Goal: Transaction & Acquisition: Purchase product/service

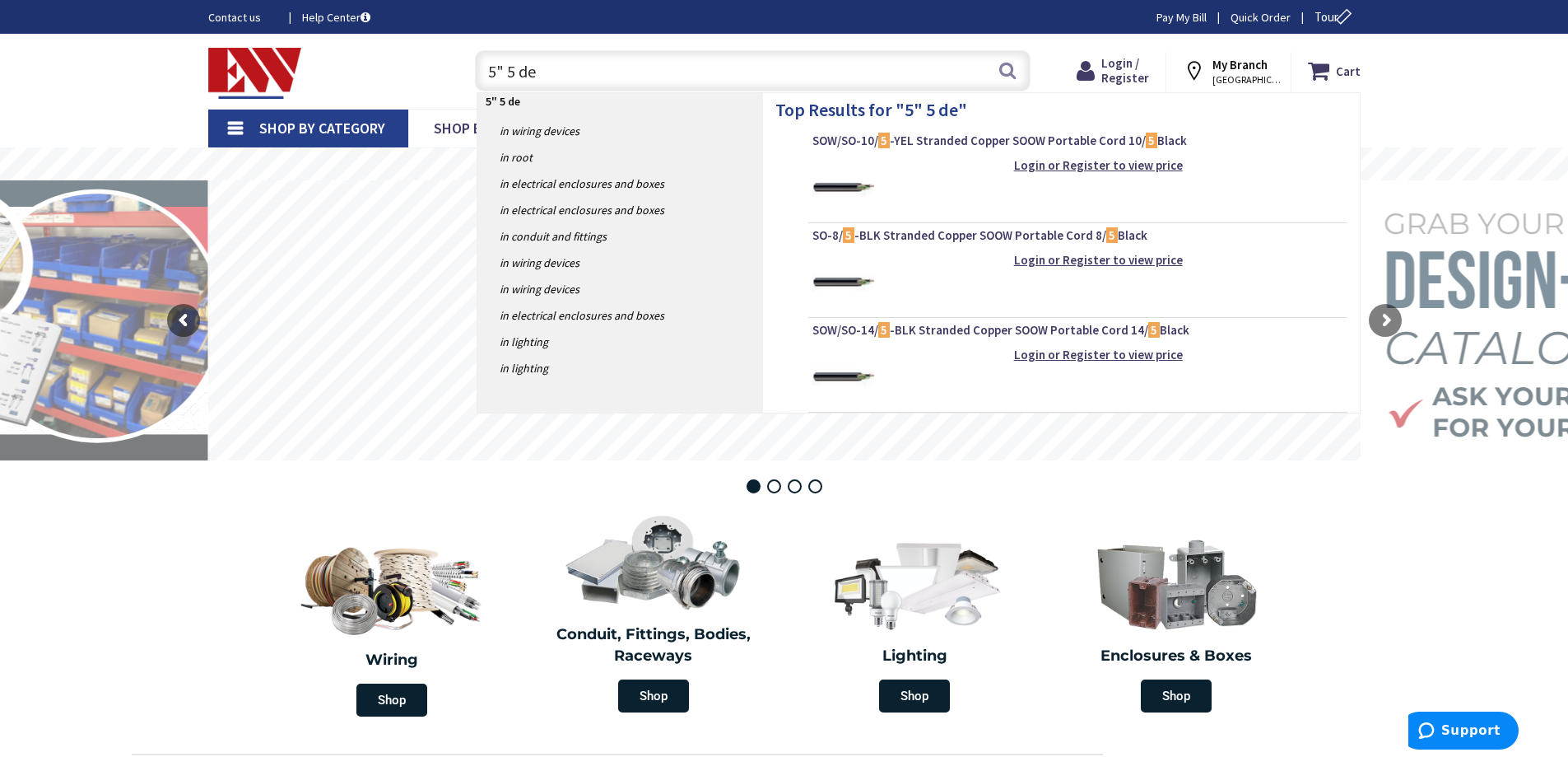
type input "5" 5 deg"
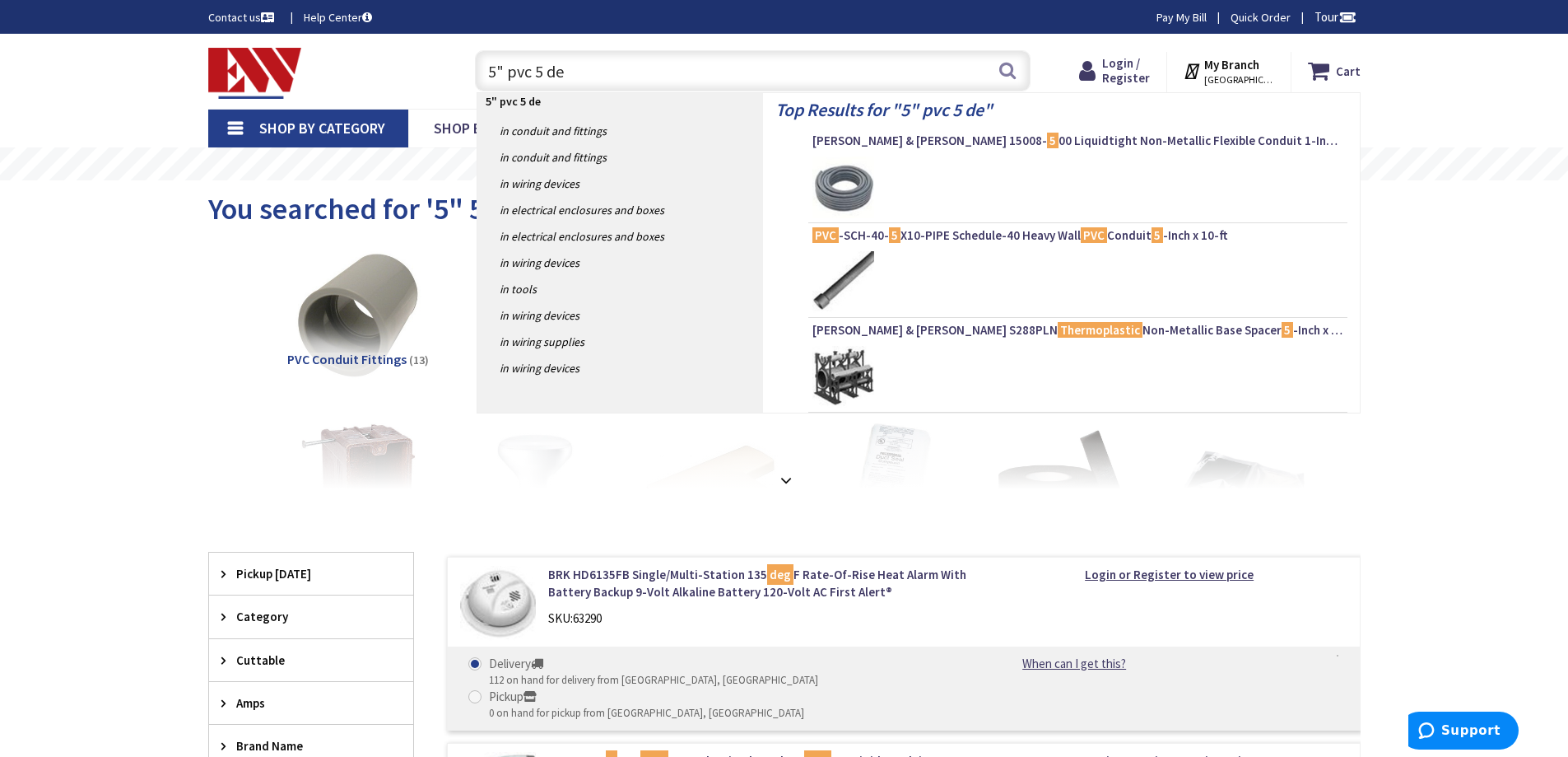
type input "5" pvc 5 deg"
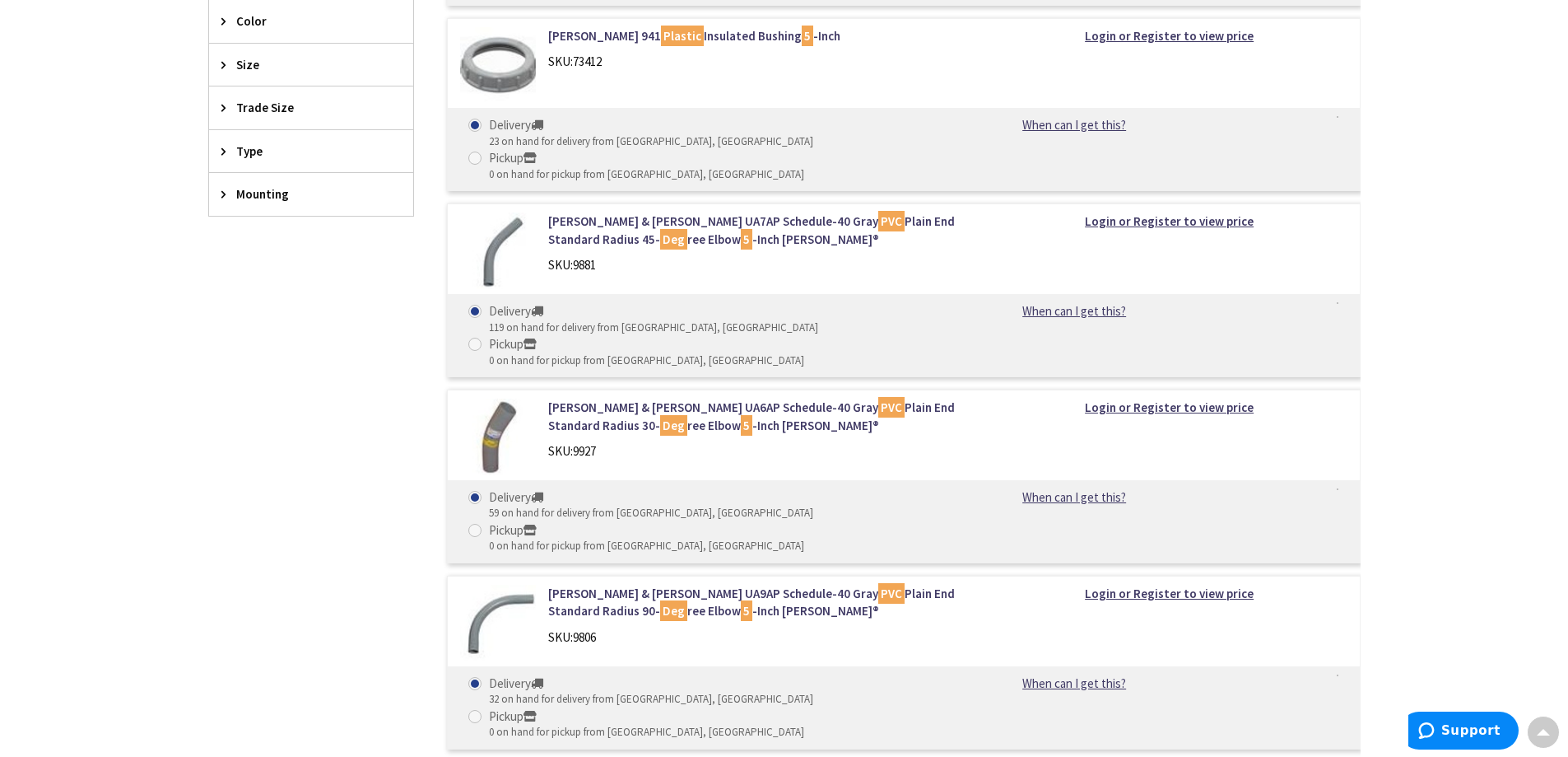
scroll to position [494, 0]
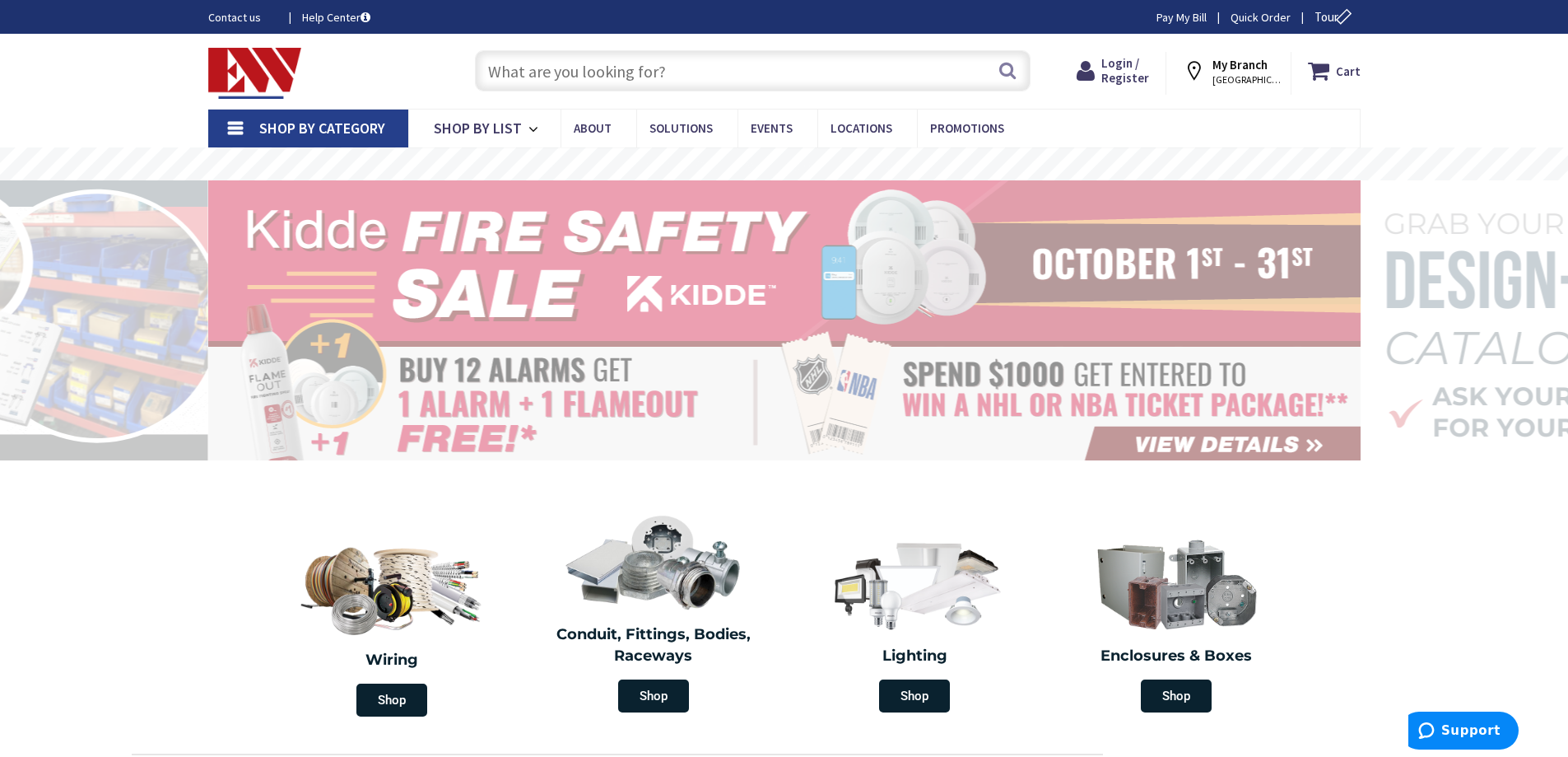
click at [557, 70] on input "text" at bounding box center [752, 71] width 555 height 41
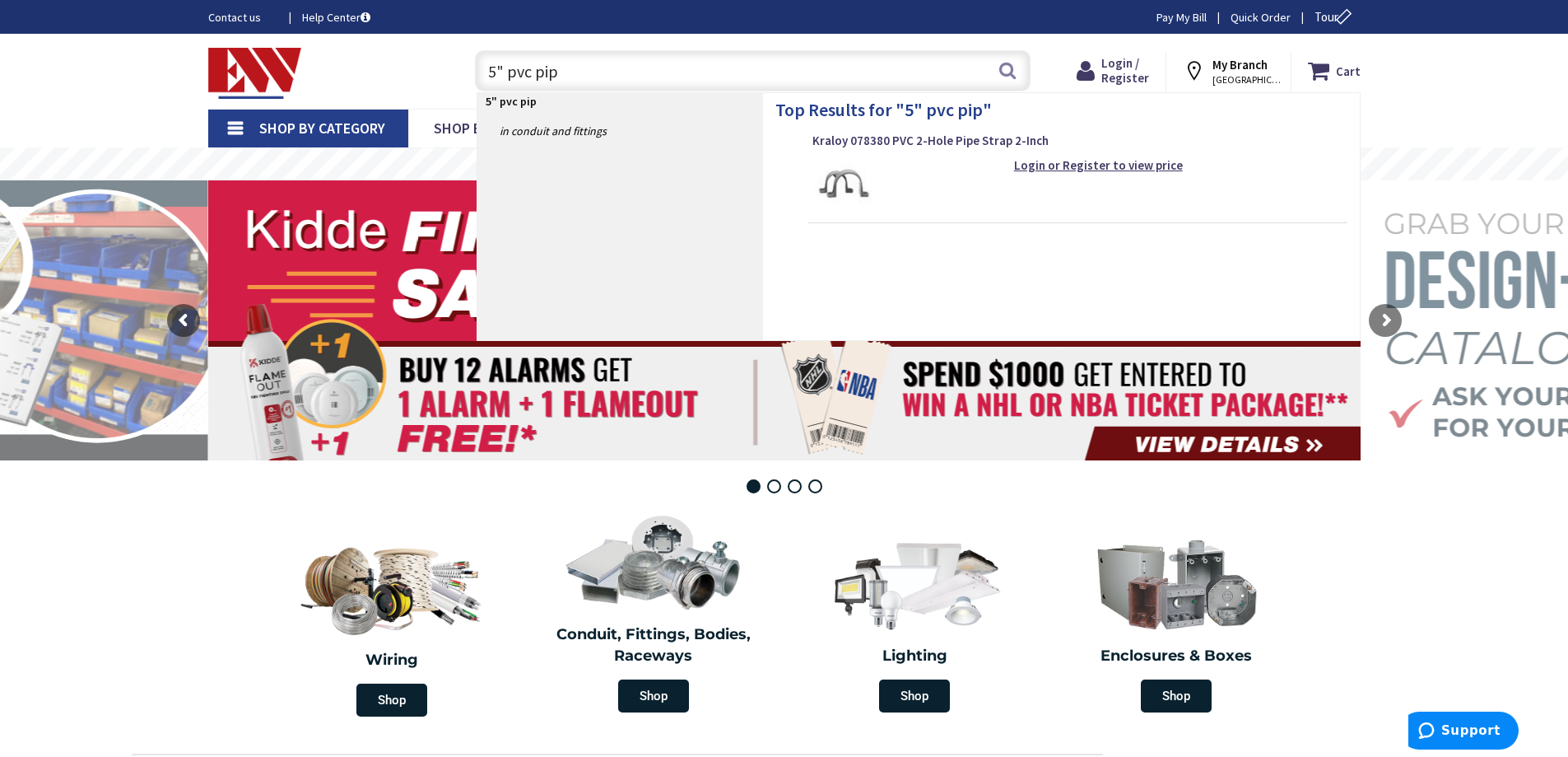
type input "5" pvc pipe"
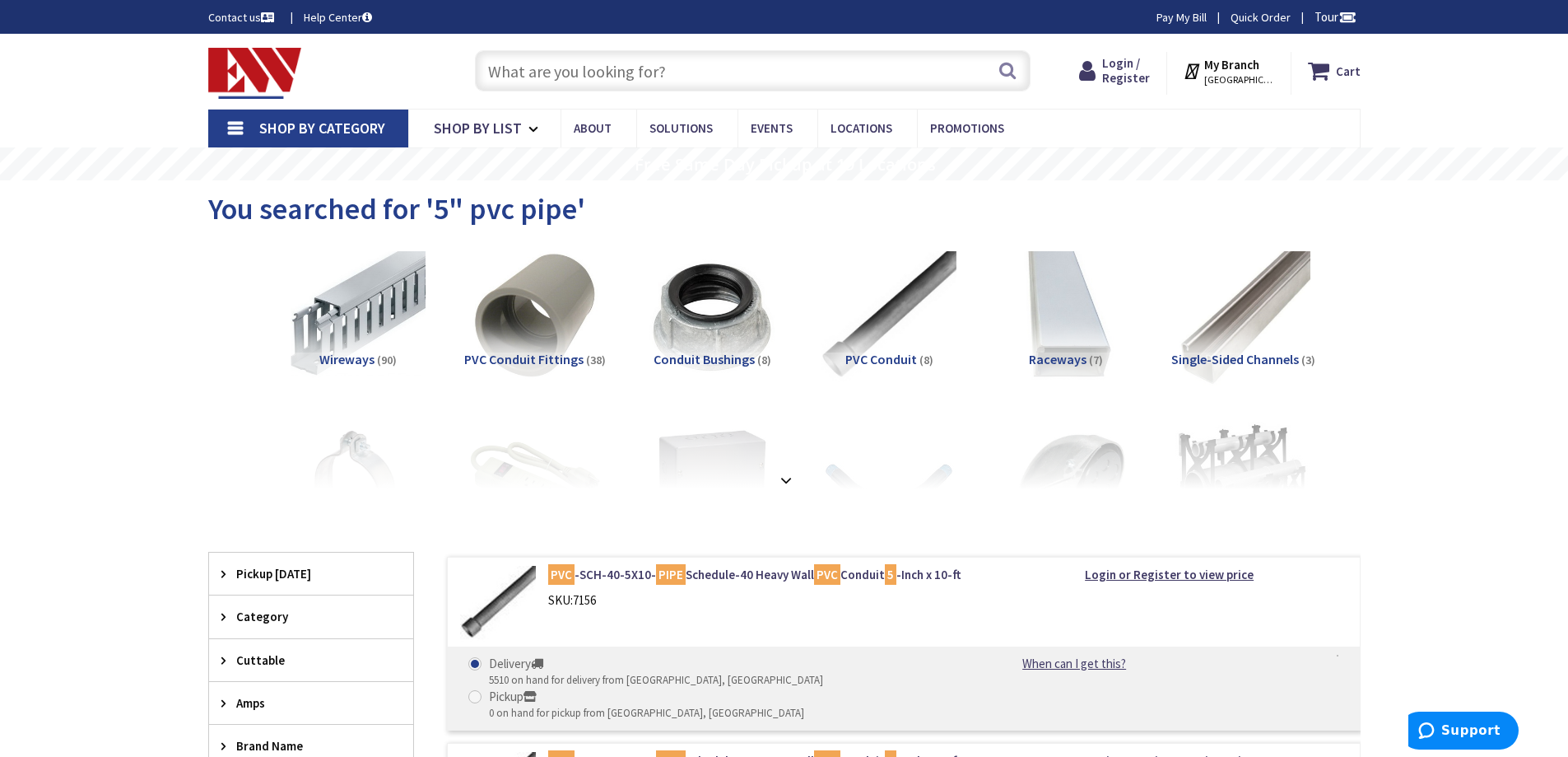
click at [754, 69] on input "text" at bounding box center [752, 71] width 555 height 41
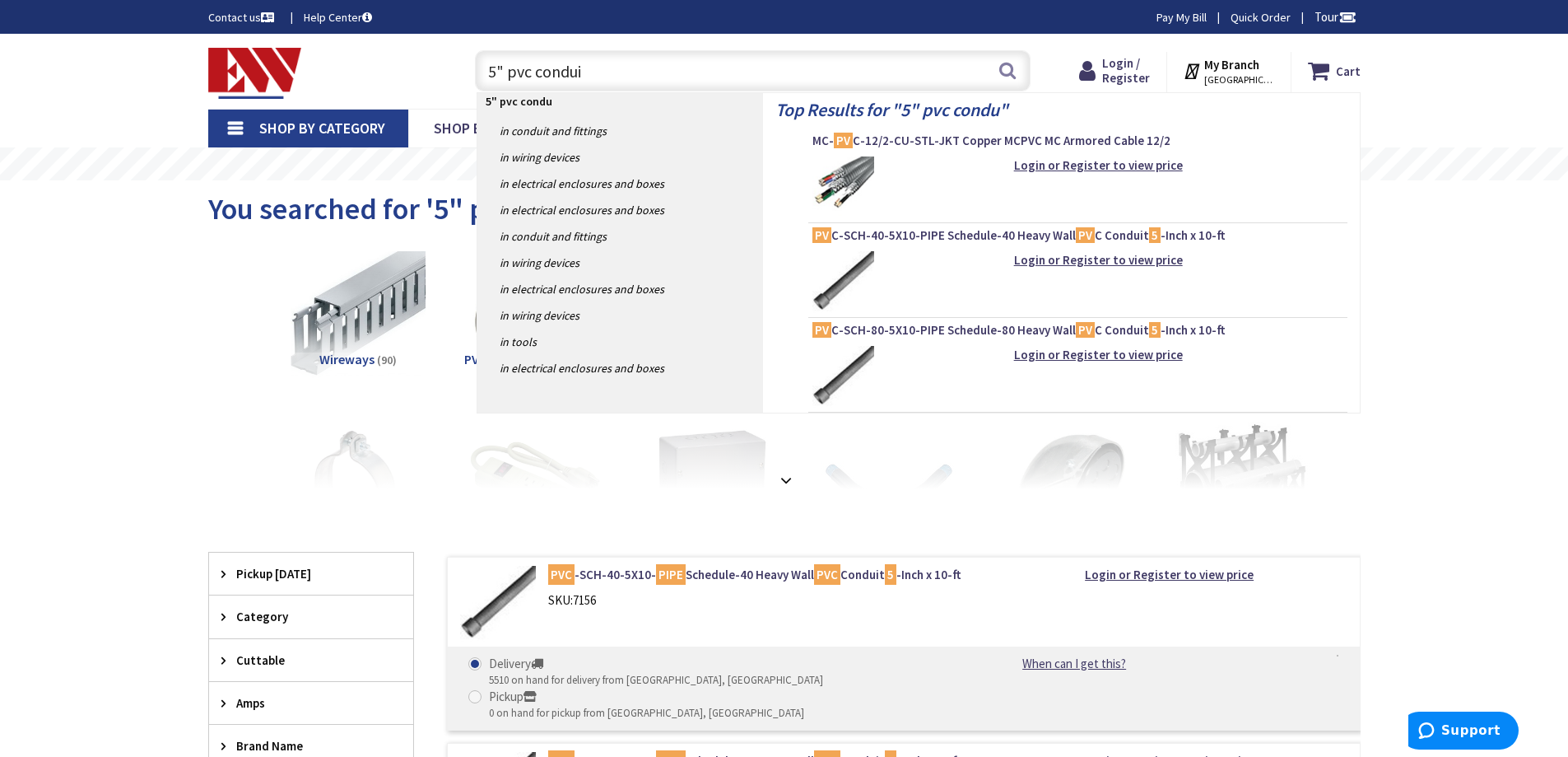
type input "5" pvc conduit"
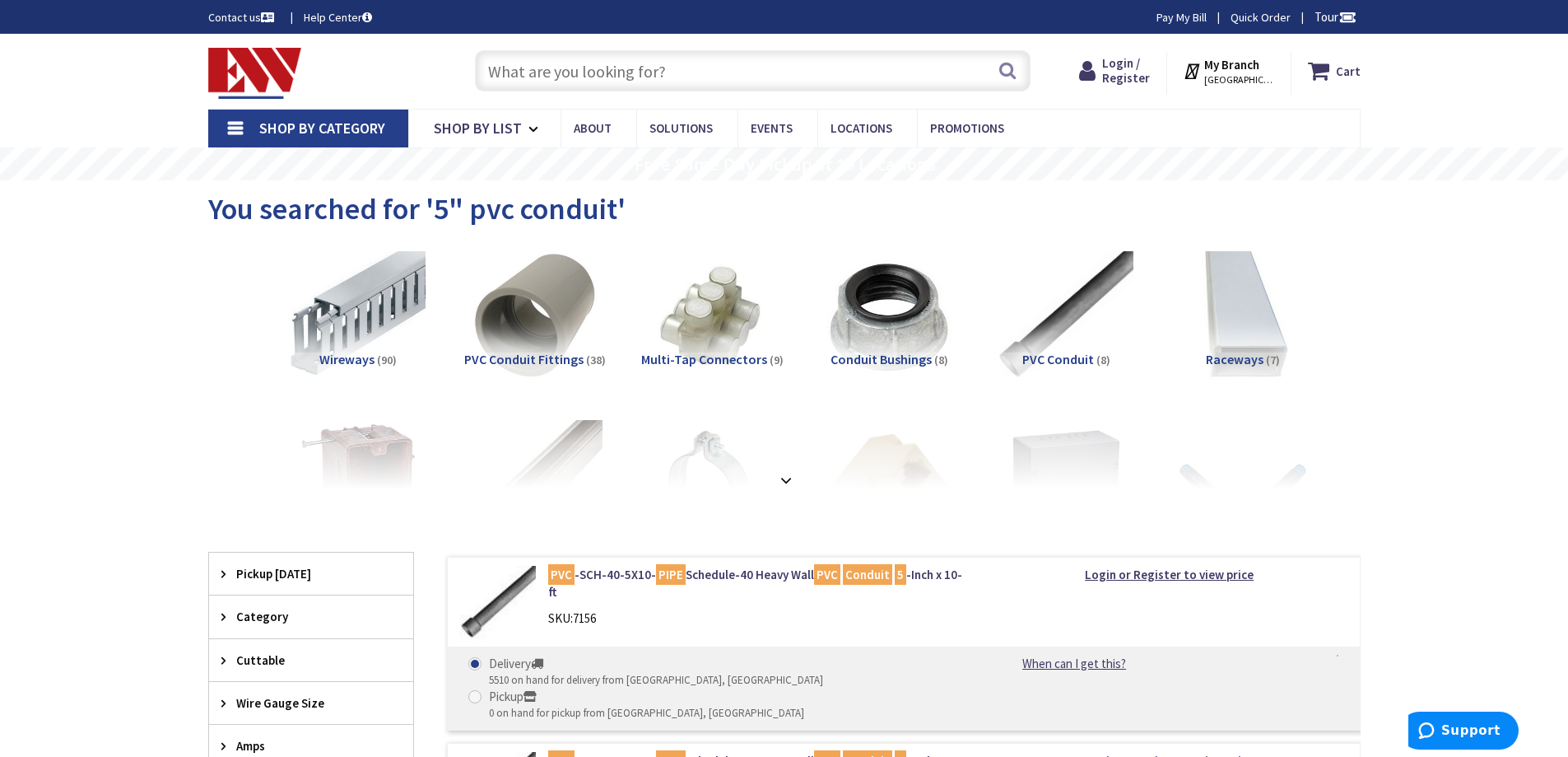
click at [590, 63] on input "text" at bounding box center [752, 71] width 555 height 41
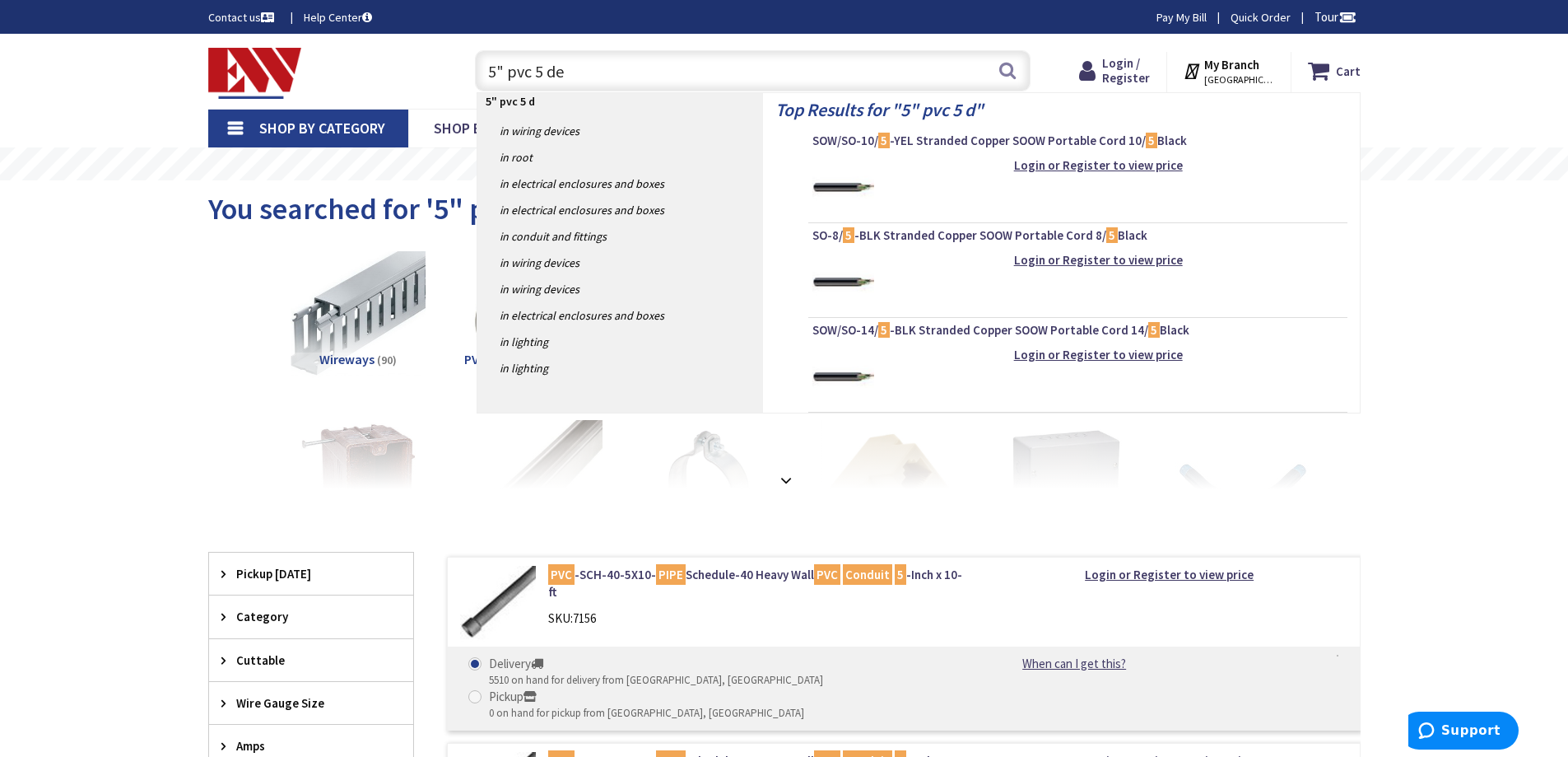
type input "5" pvc 5 deg"
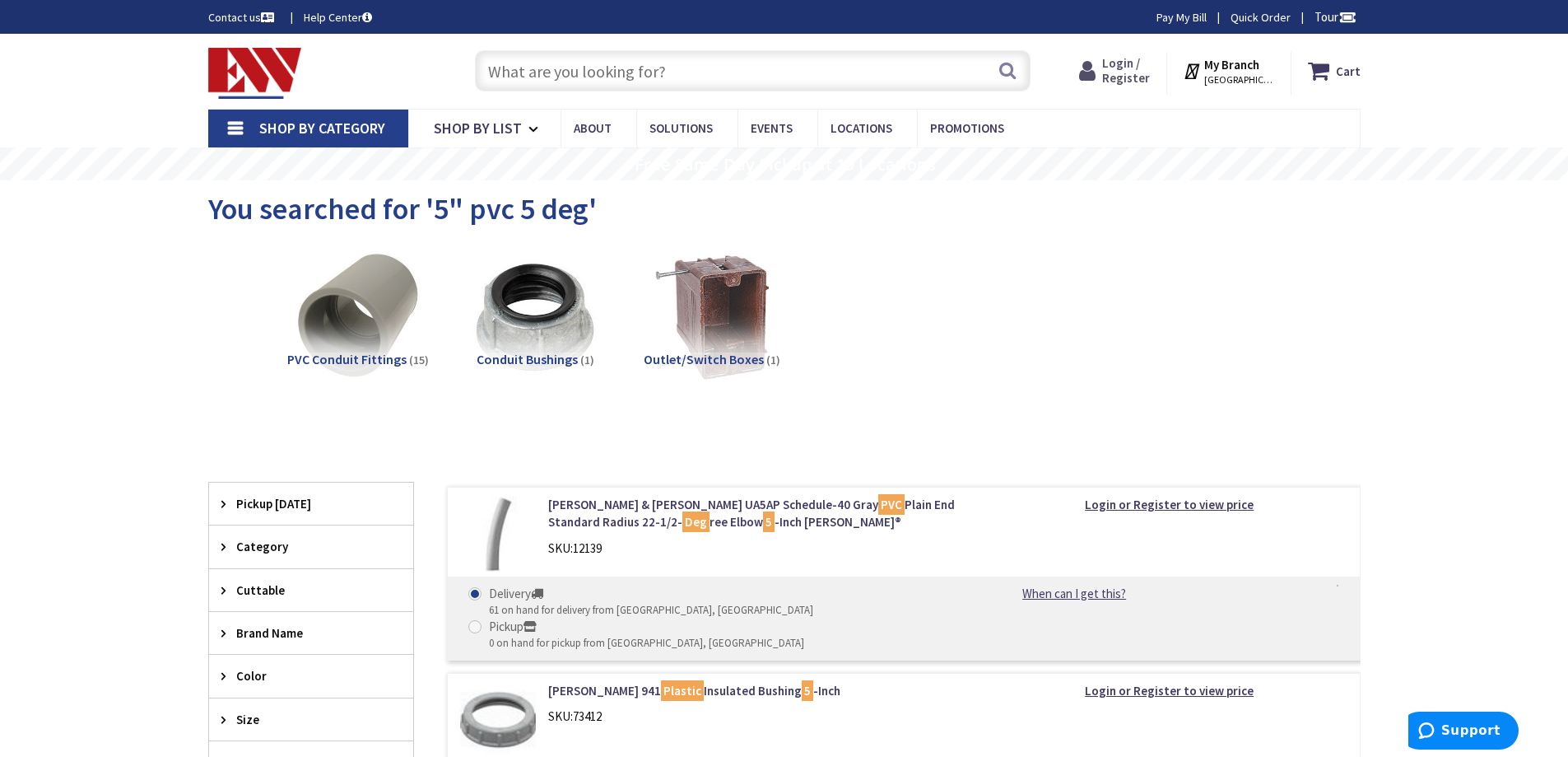
click at [1137, 76] on span "Login / Register" at bounding box center [1126, 70] width 48 height 30
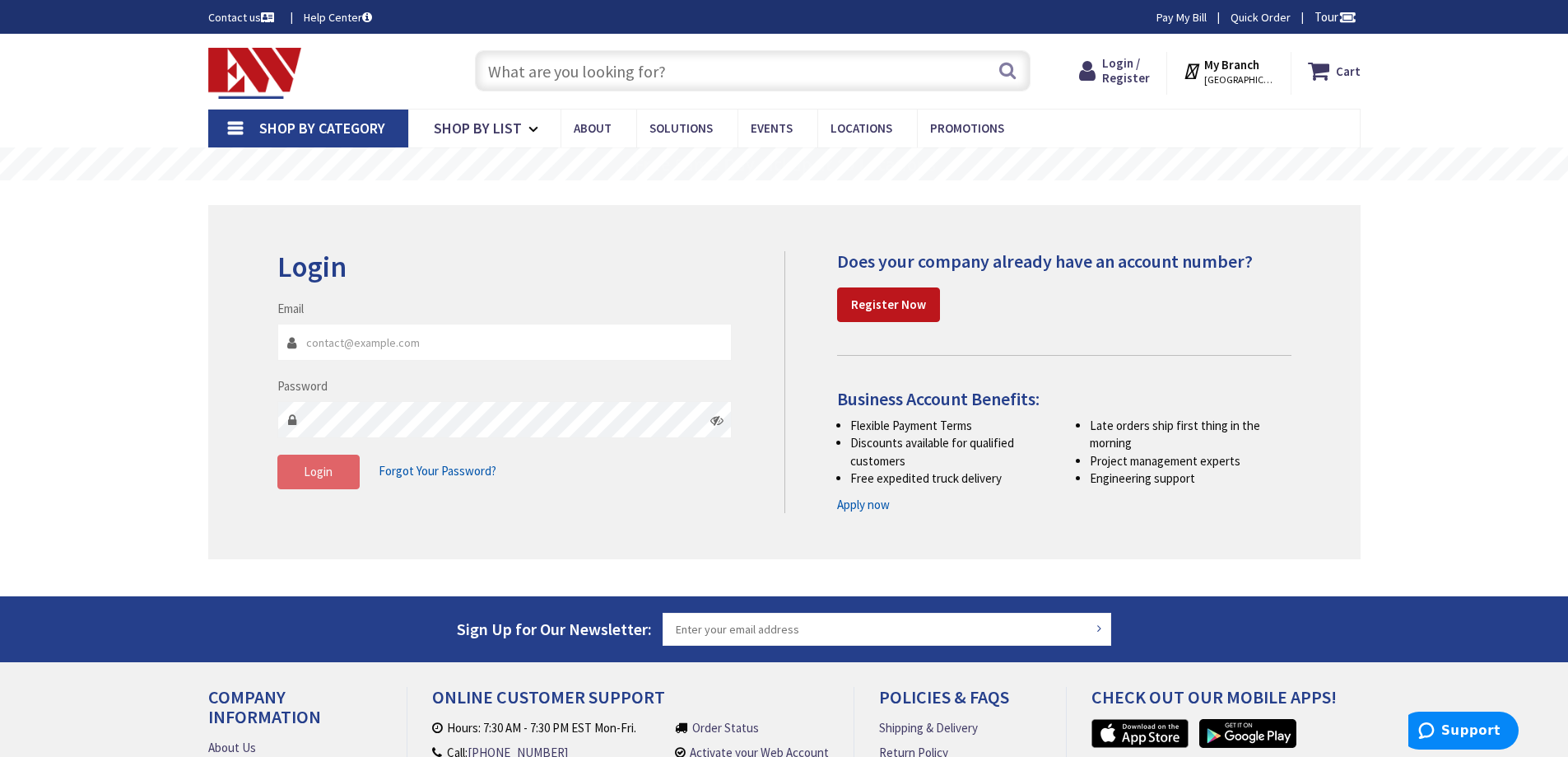
type input "eshirley@arboriocorp.com"
click at [305, 477] on span "Login" at bounding box center [318, 472] width 28 height 16
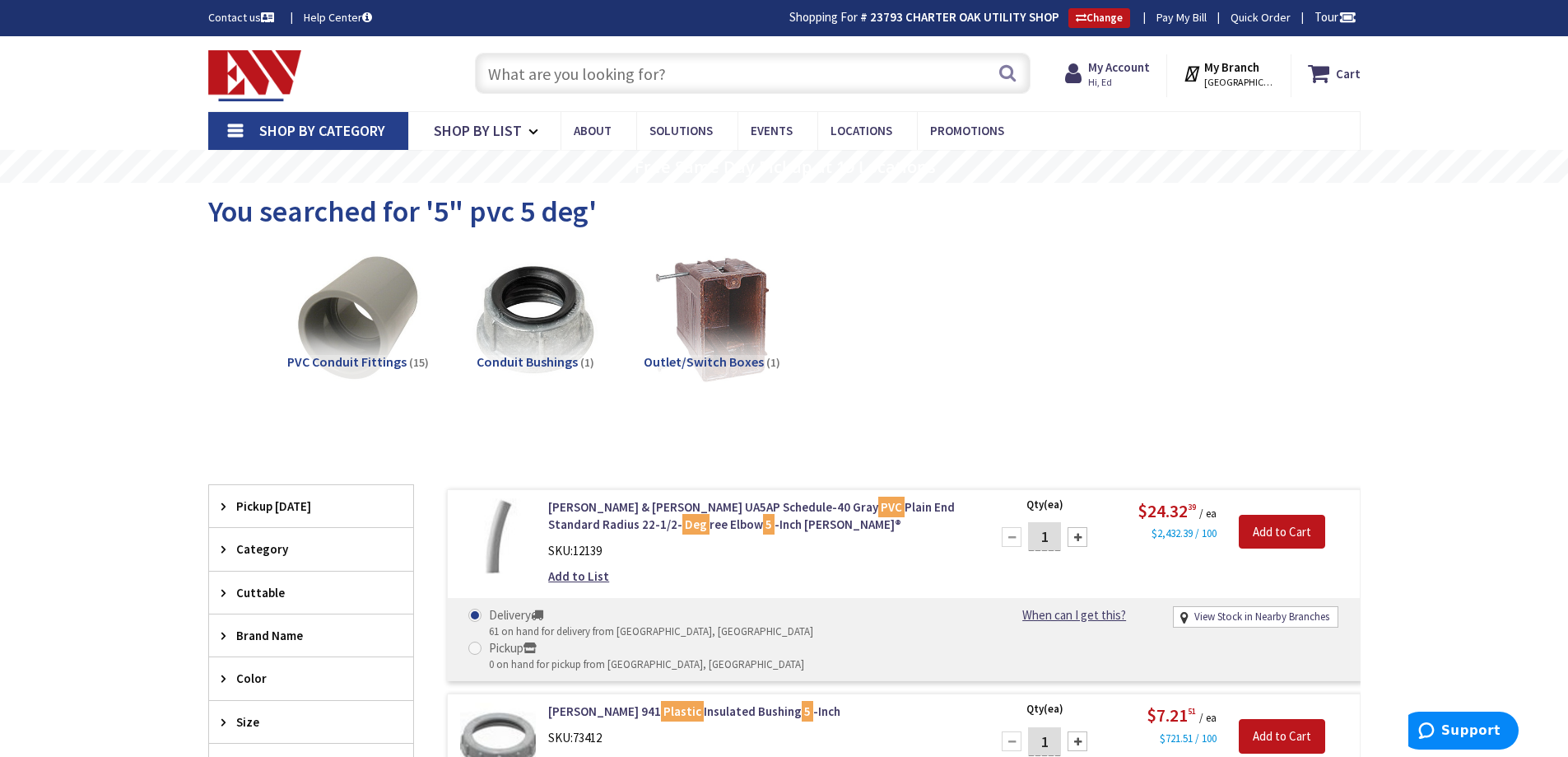
click at [680, 74] on input "text" at bounding box center [752, 73] width 555 height 41
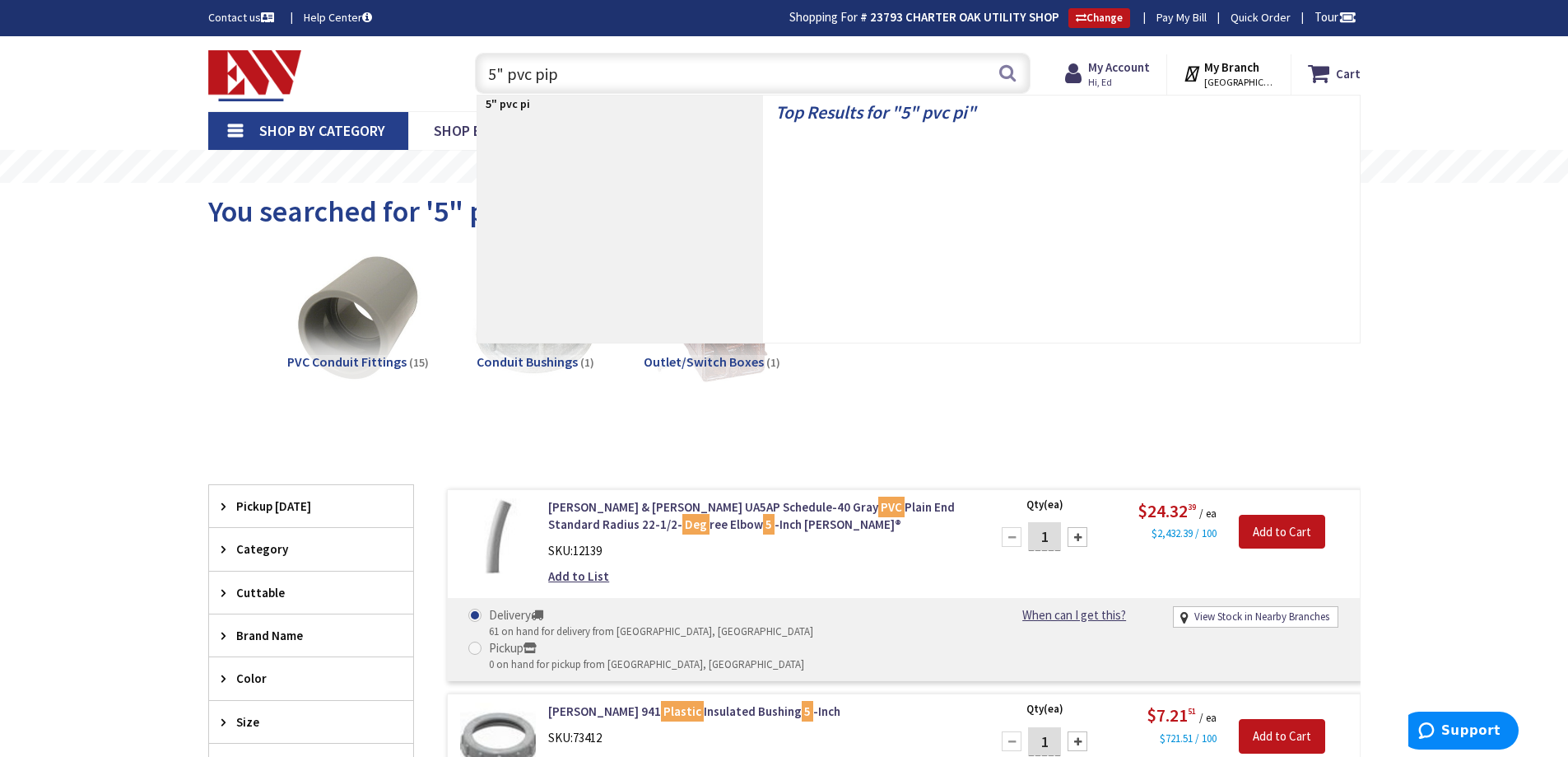
type input "5" pvc pipe"
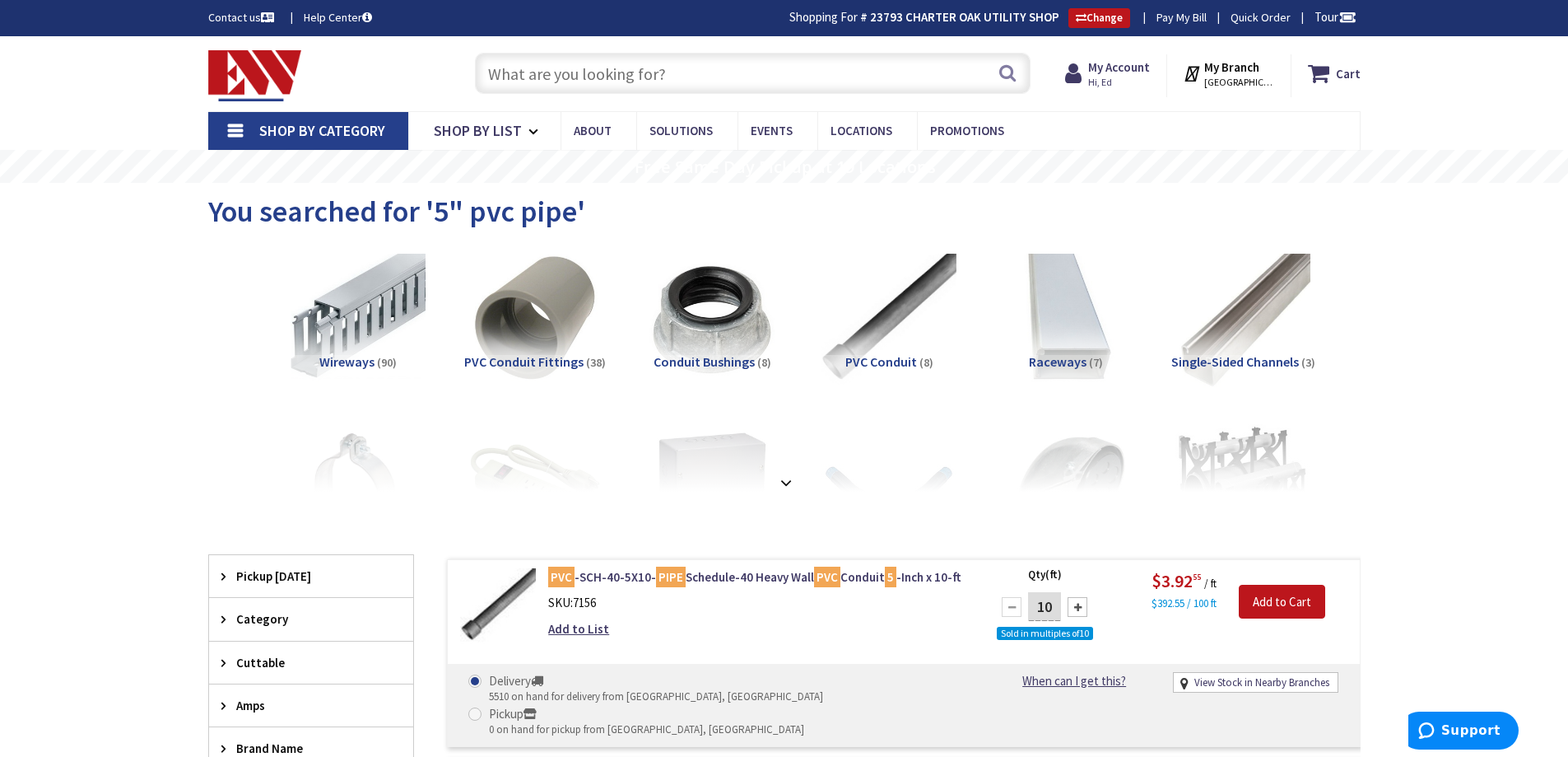
click at [1195, 75] on icon at bounding box center [1194, 73] width 21 height 29
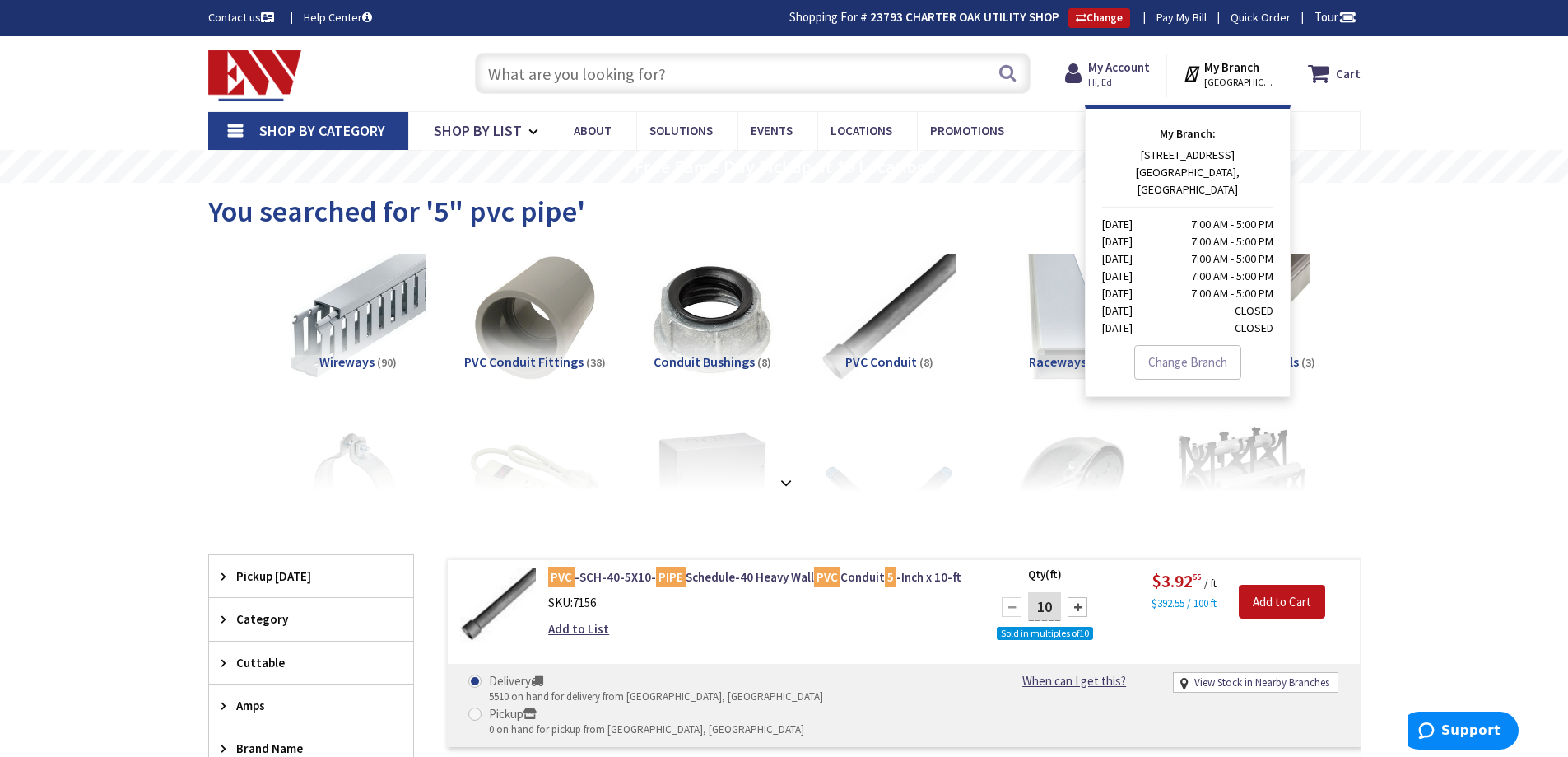
click at [1195, 75] on icon at bounding box center [1194, 73] width 21 height 29
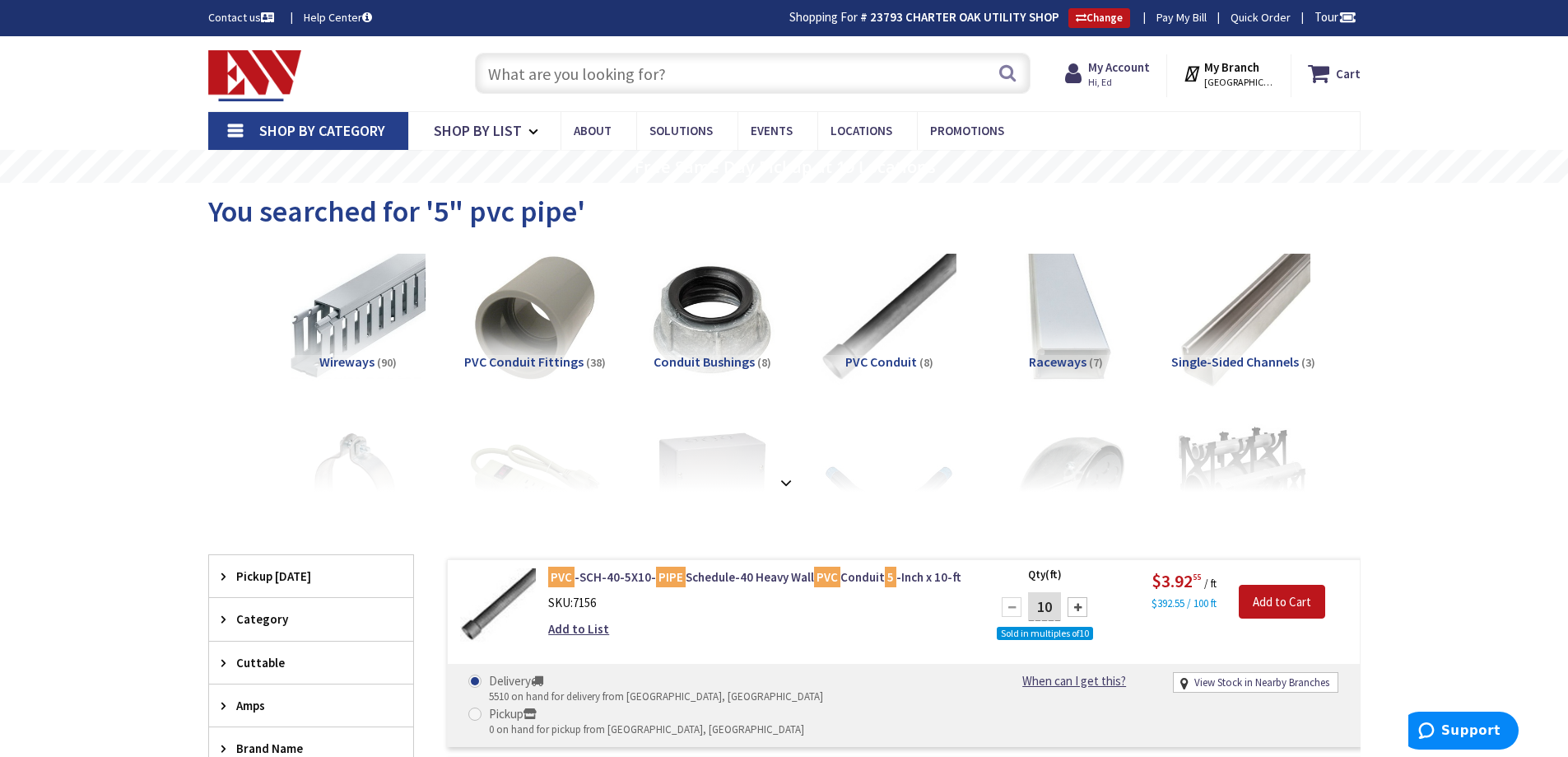
click at [712, 83] on input "text" at bounding box center [752, 73] width 555 height 41
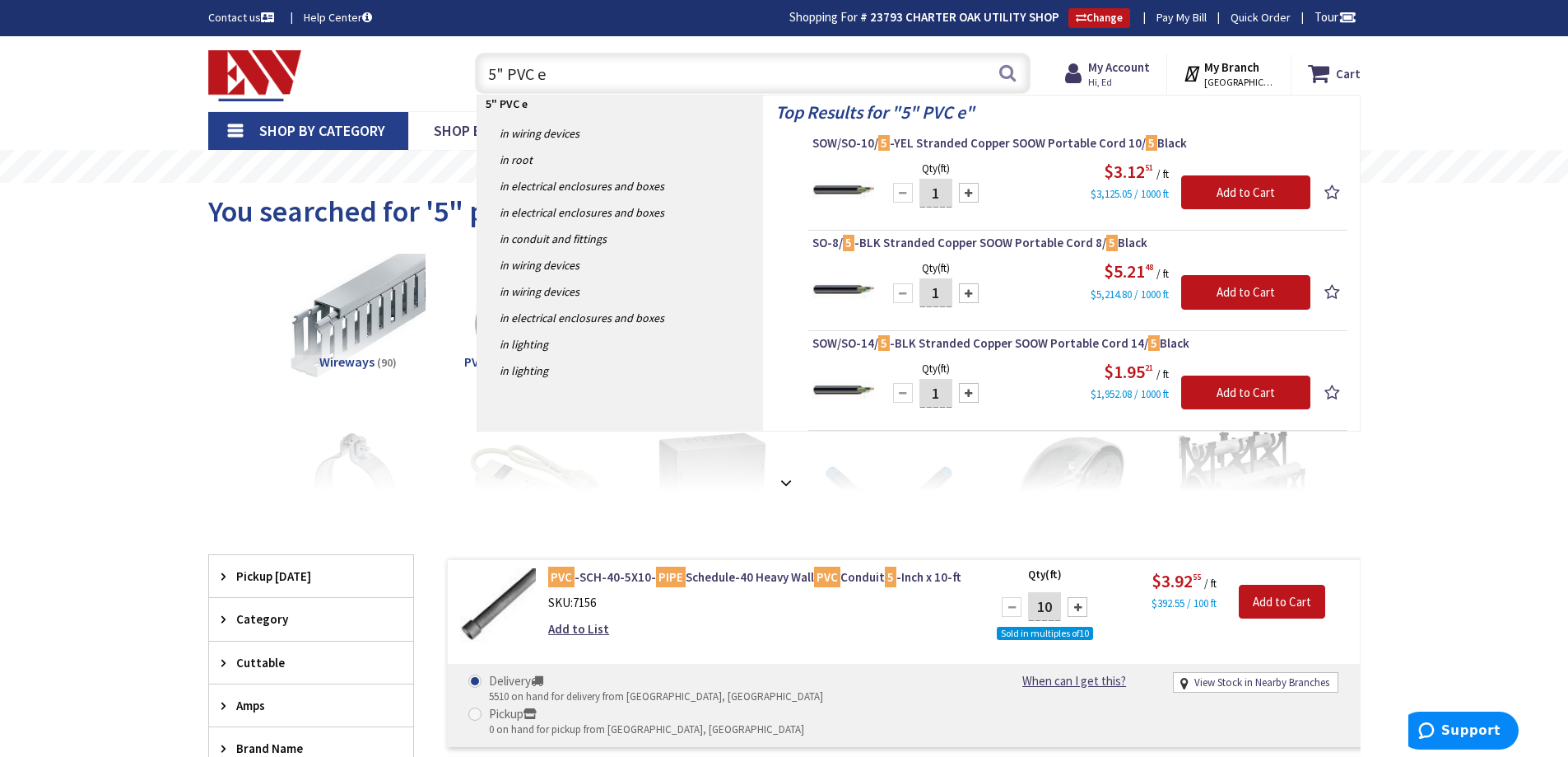
type input "5" PVC eb"
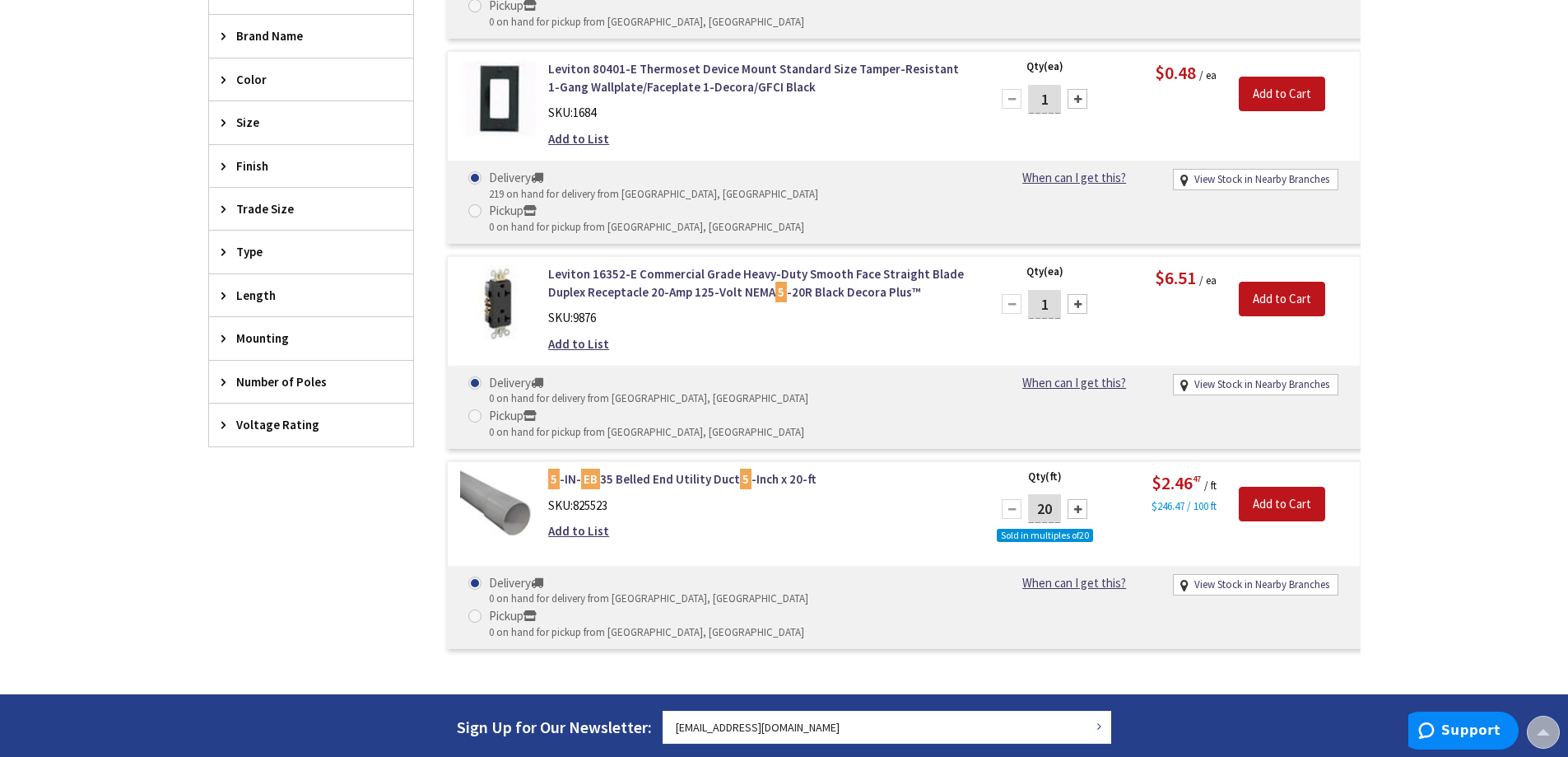
scroll to position [661, 0]
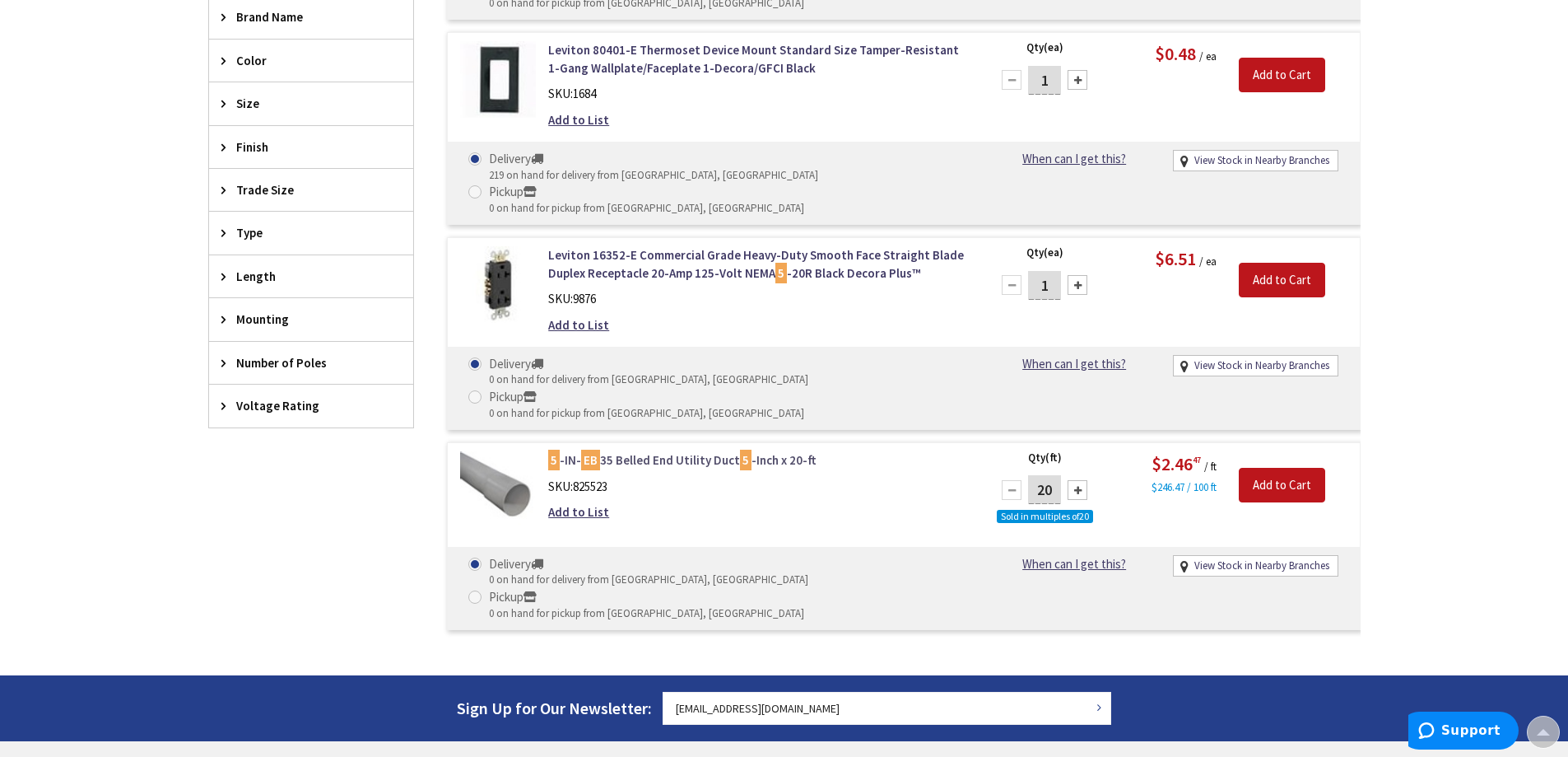
click at [698, 452] on link "5 -IN- EB 35 Belled End Utility Duct 5 -Inch x 20-ft" at bounding box center [757, 460] width 419 height 17
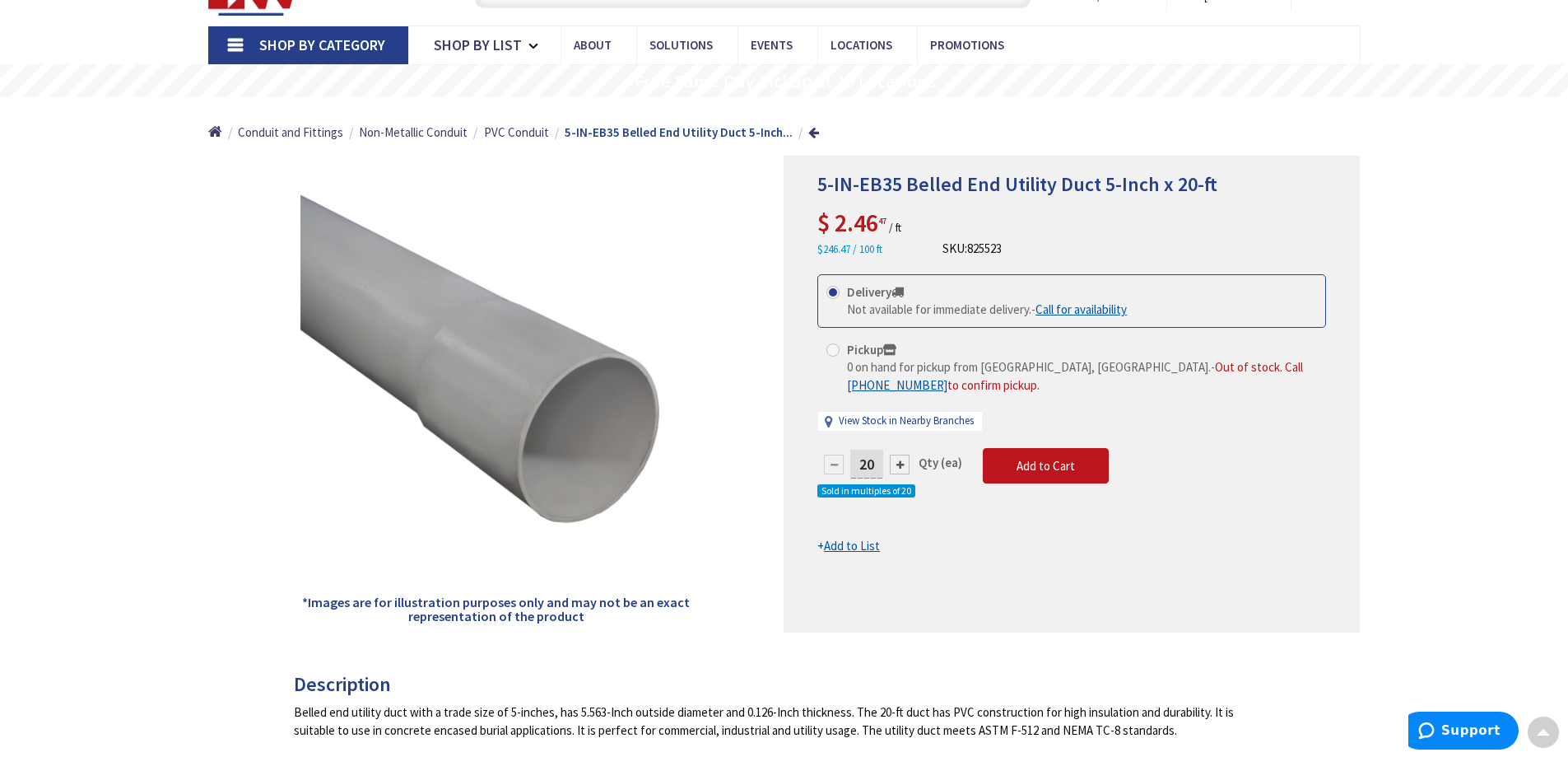
scroll to position [83, 0]
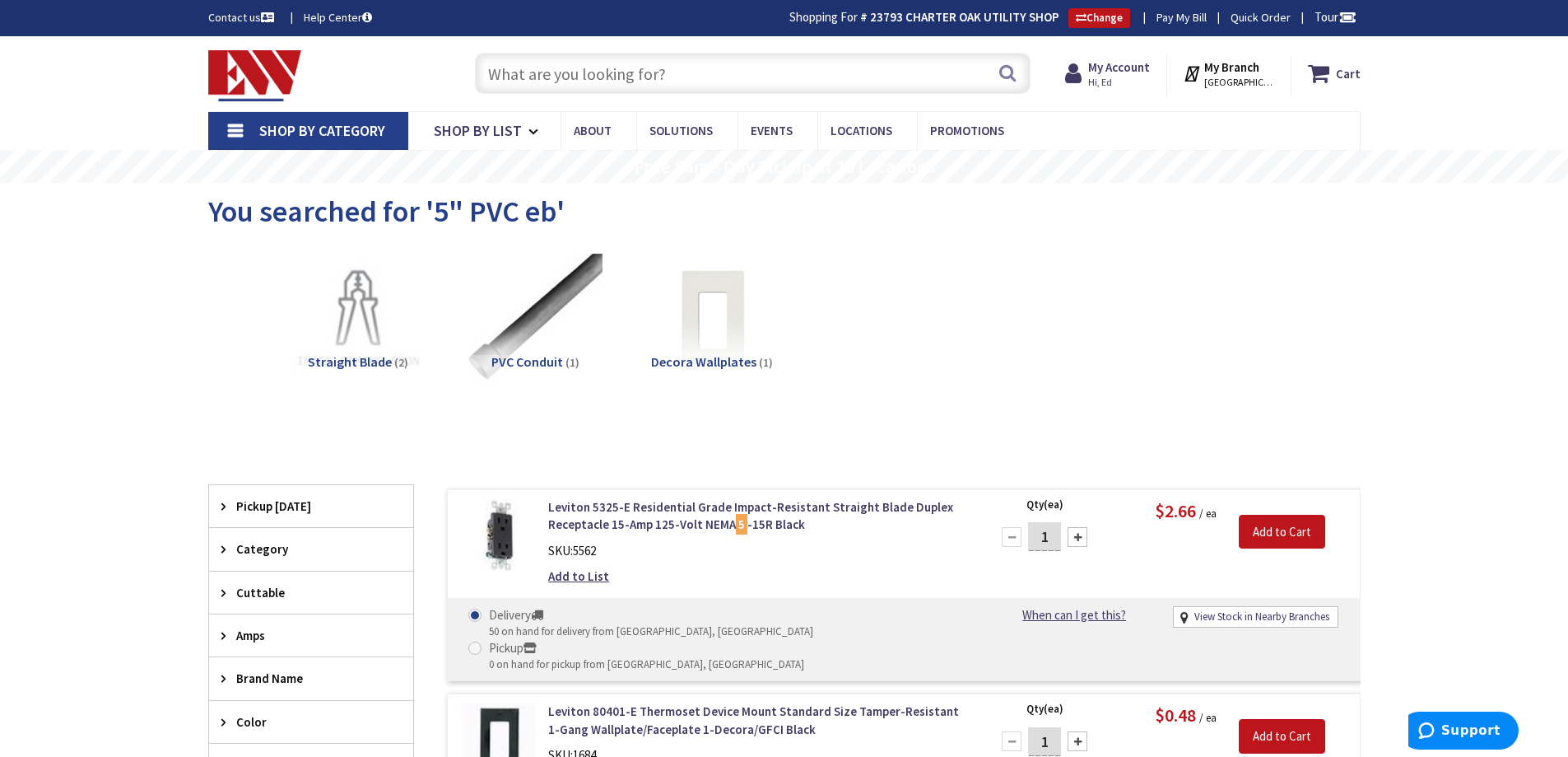
click at [592, 69] on input "text" at bounding box center [752, 73] width 555 height 41
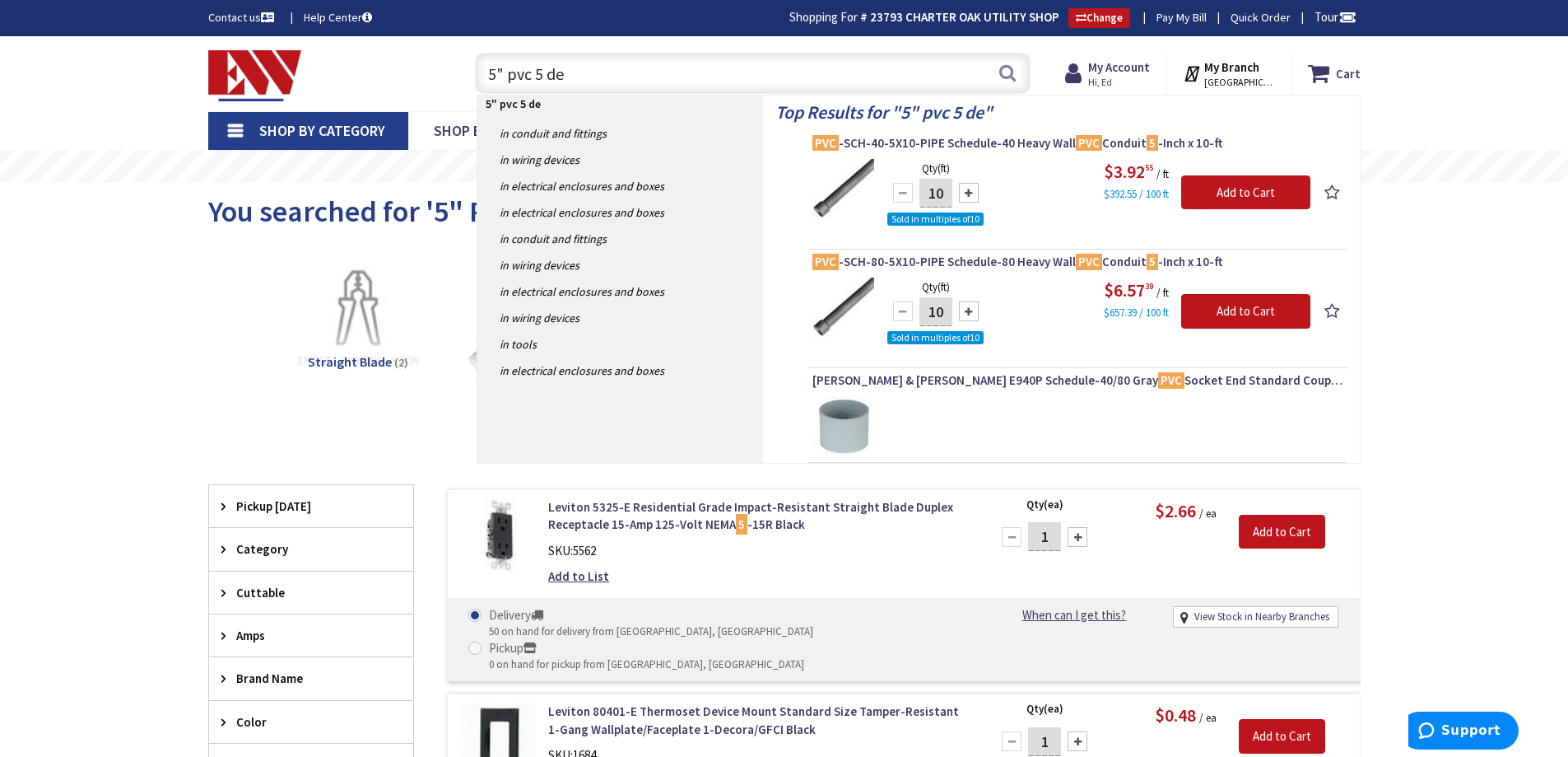
type input "5" pvc 5 deg"
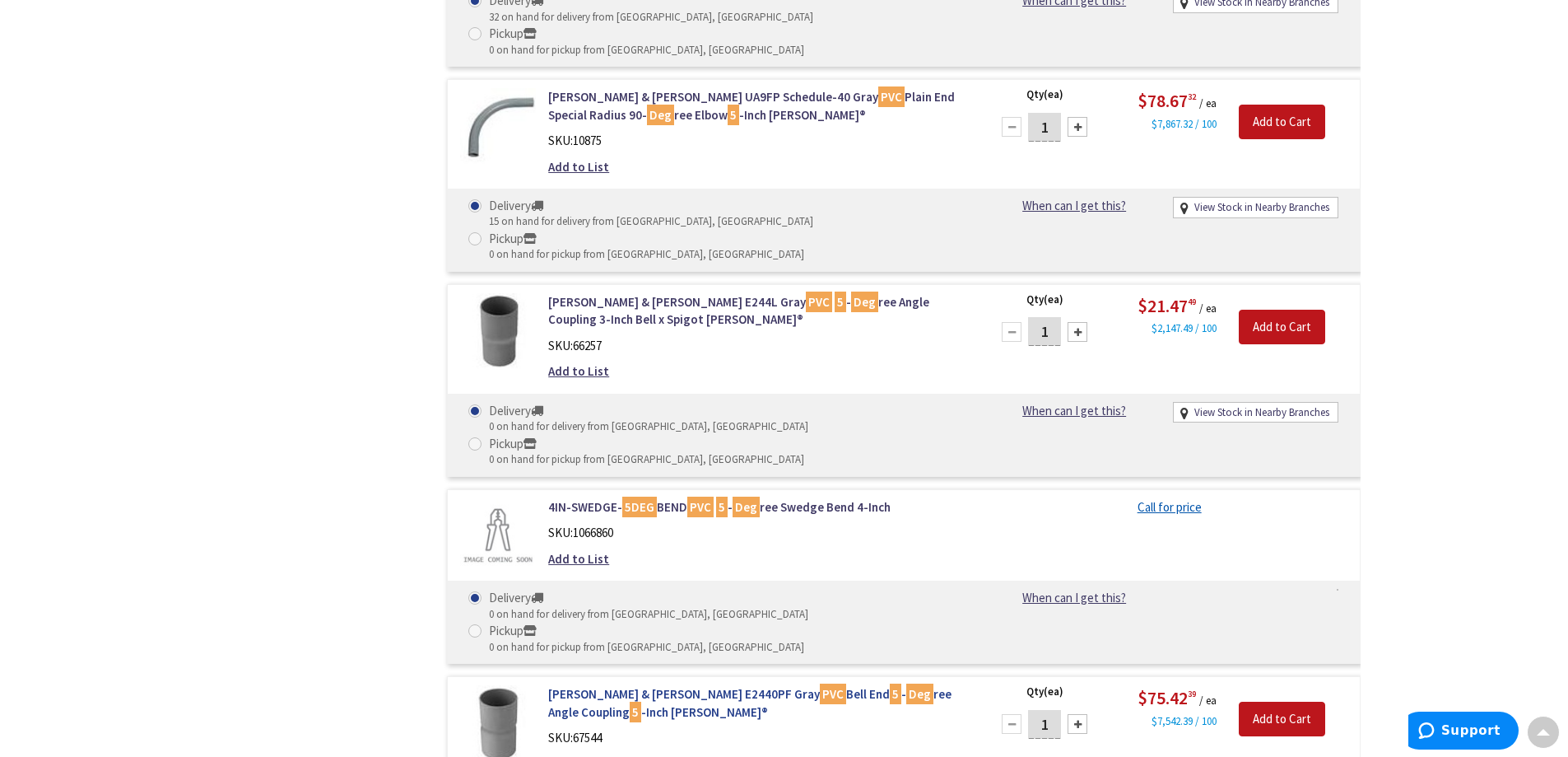
scroll to position [1403, 0]
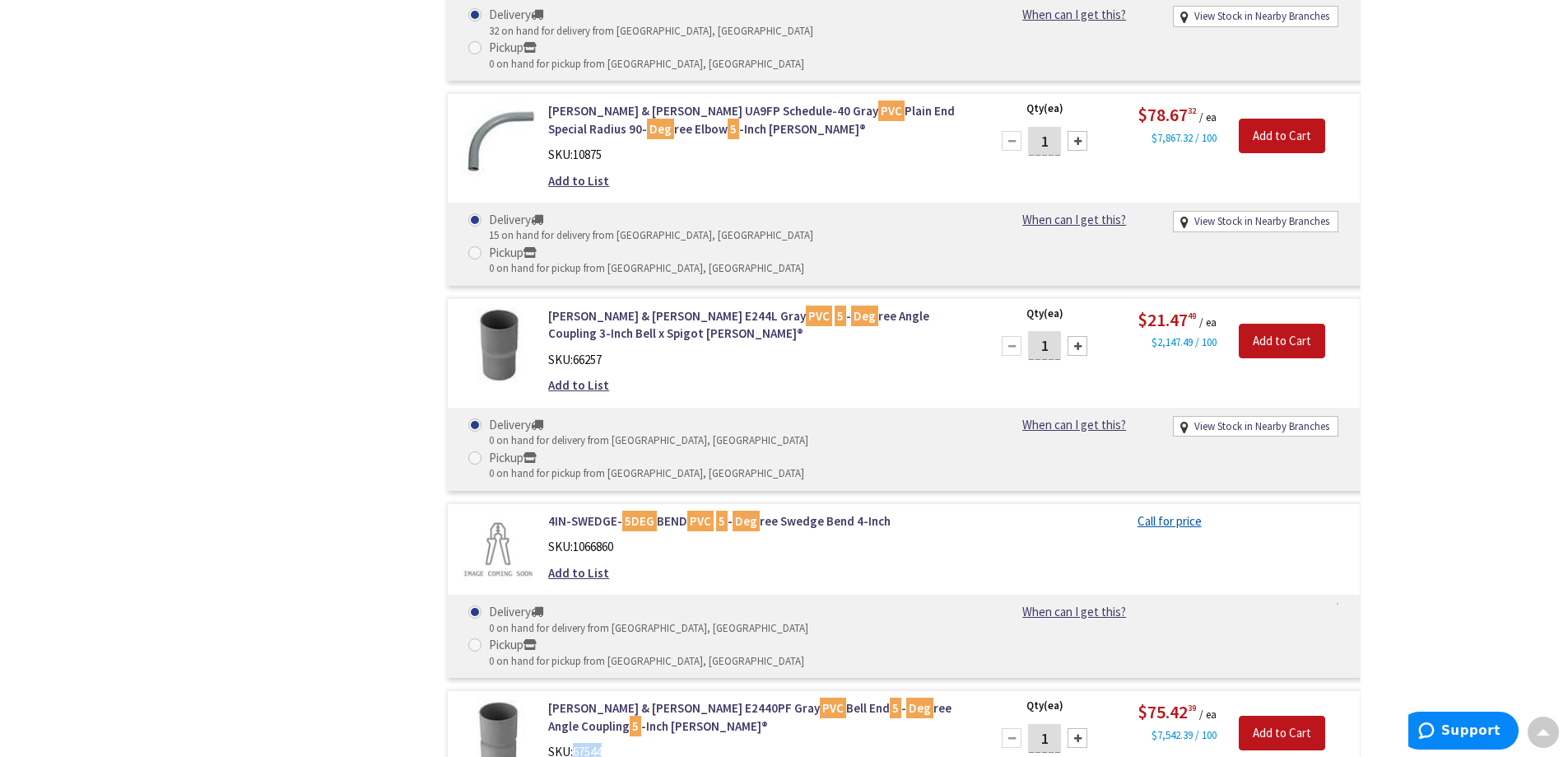
drag, startPoint x: 576, startPoint y: 486, endPoint x: 608, endPoint y: 484, distance: 32.1
click at [608, 743] on div "SKU: 67544" at bounding box center [757, 751] width 419 height 17
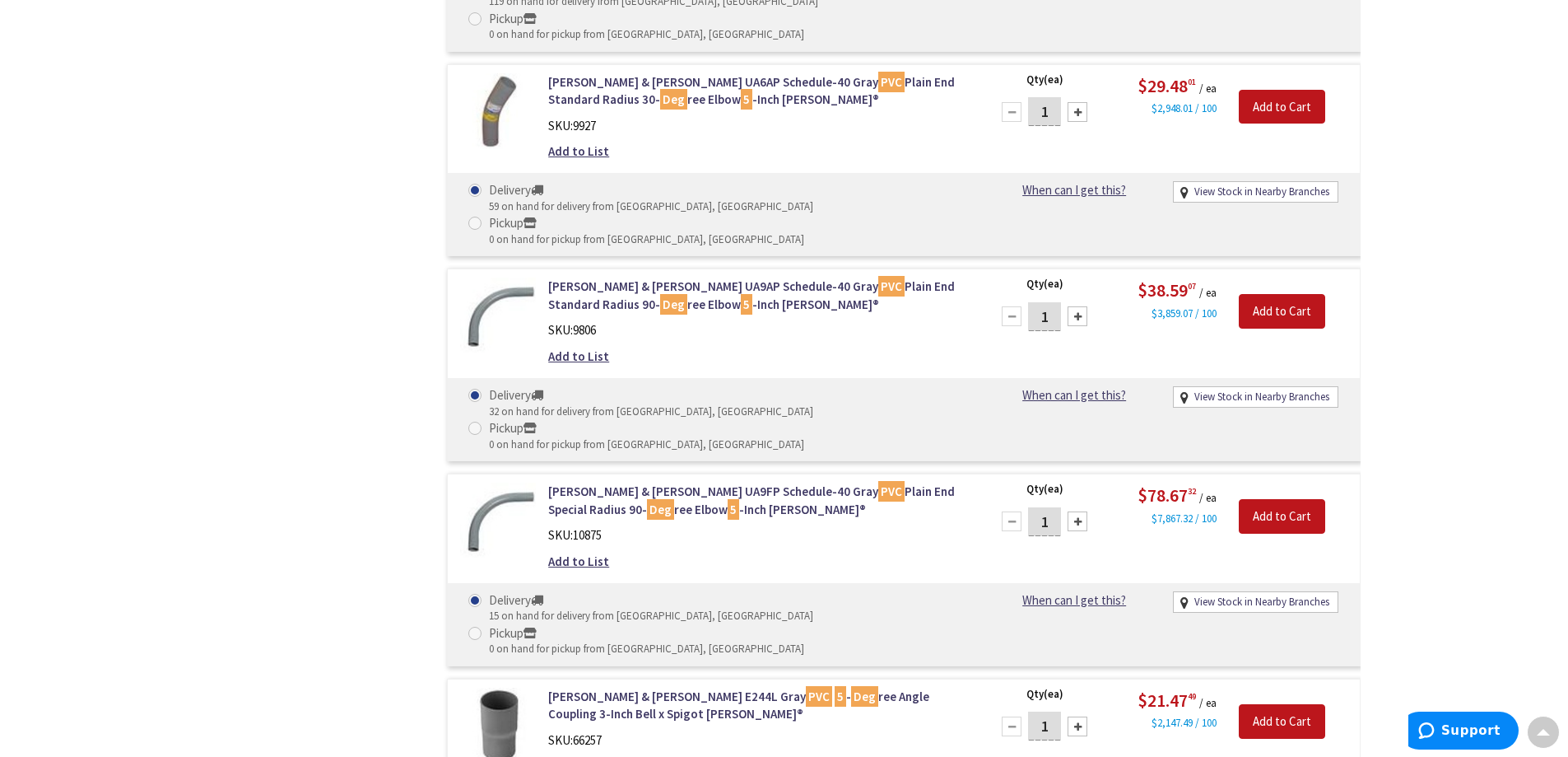
scroll to position [990, 0]
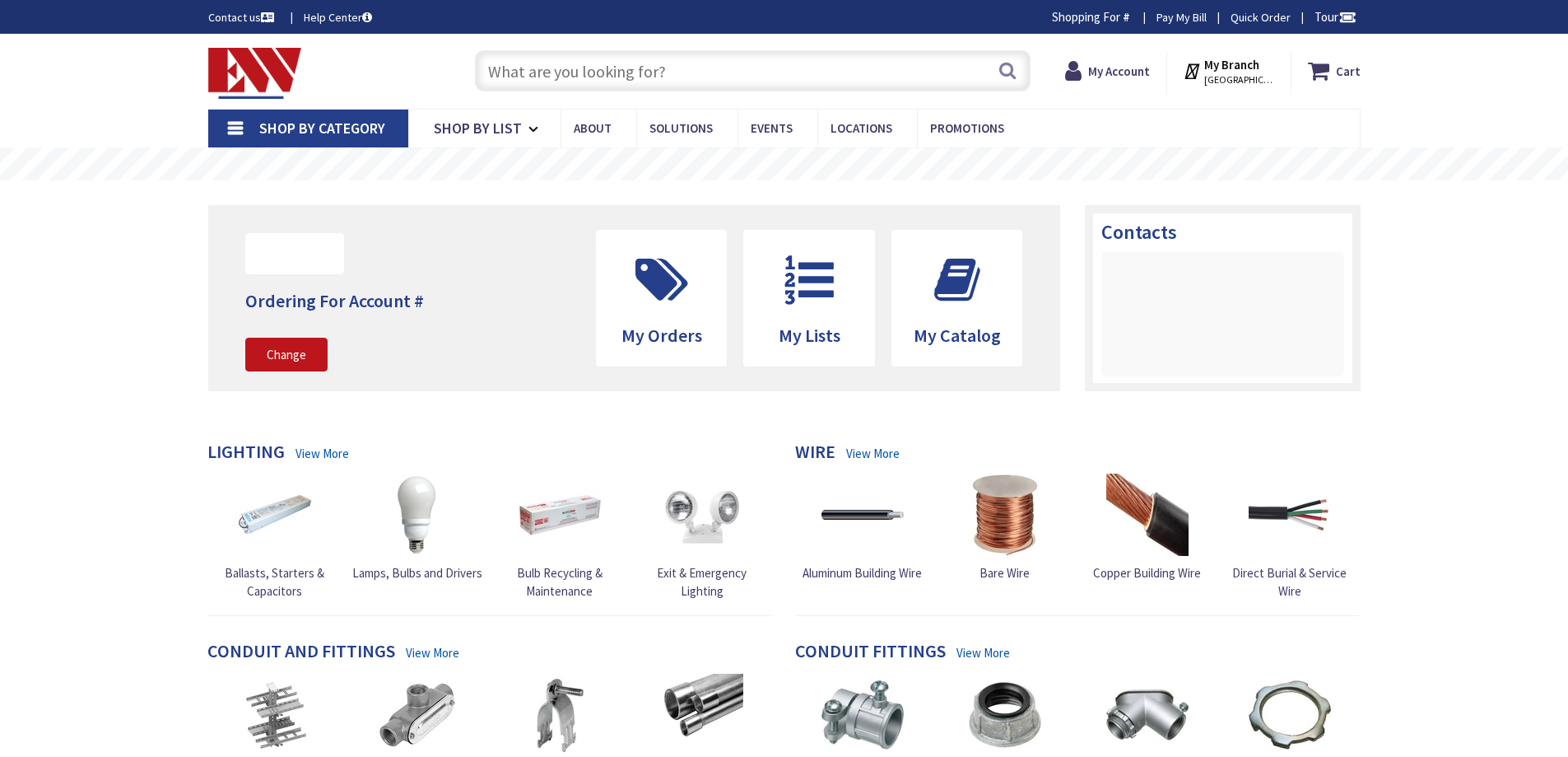
click at [608, 78] on input "text" at bounding box center [752, 71] width 555 height 41
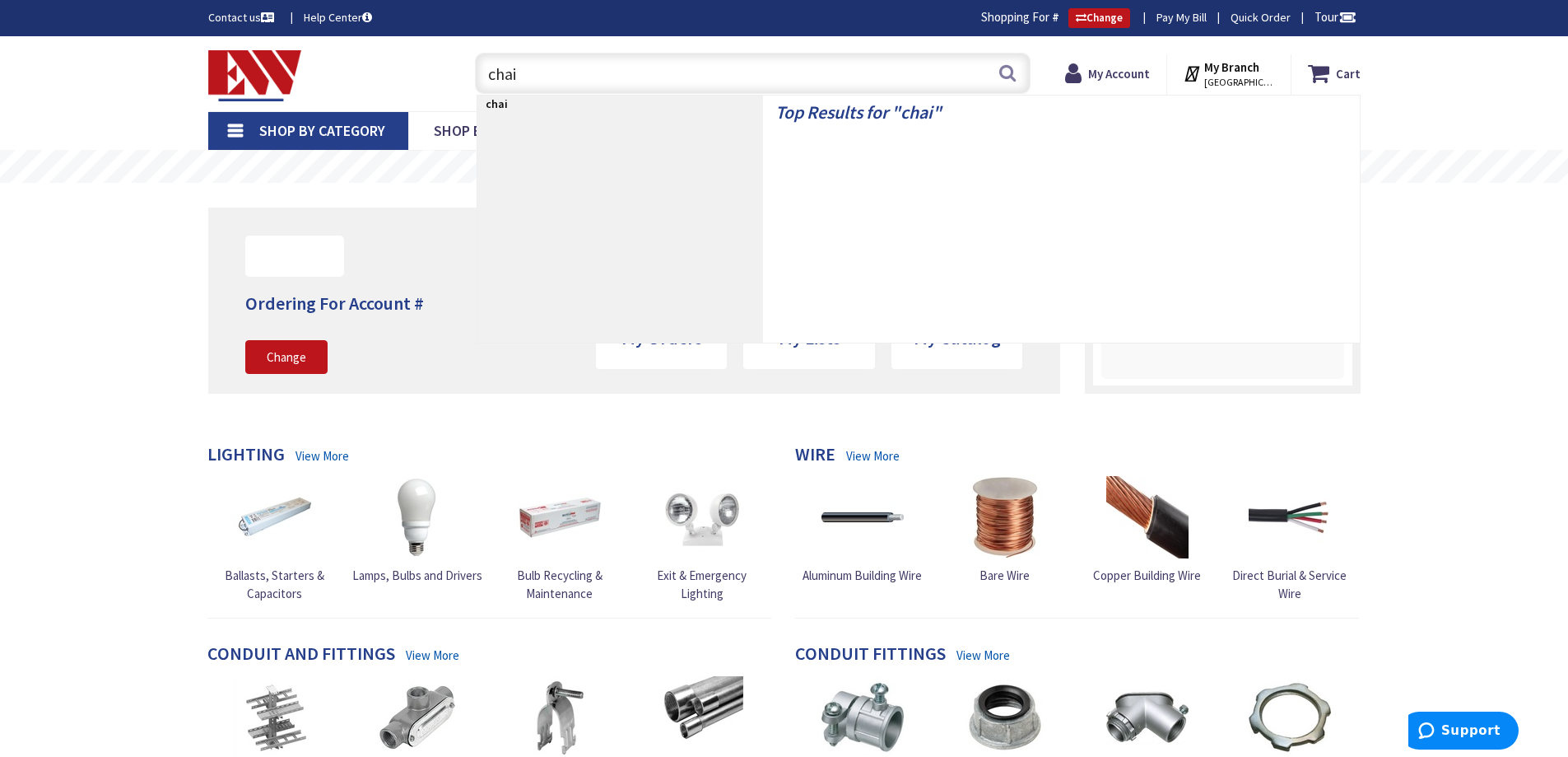
type input "chair"
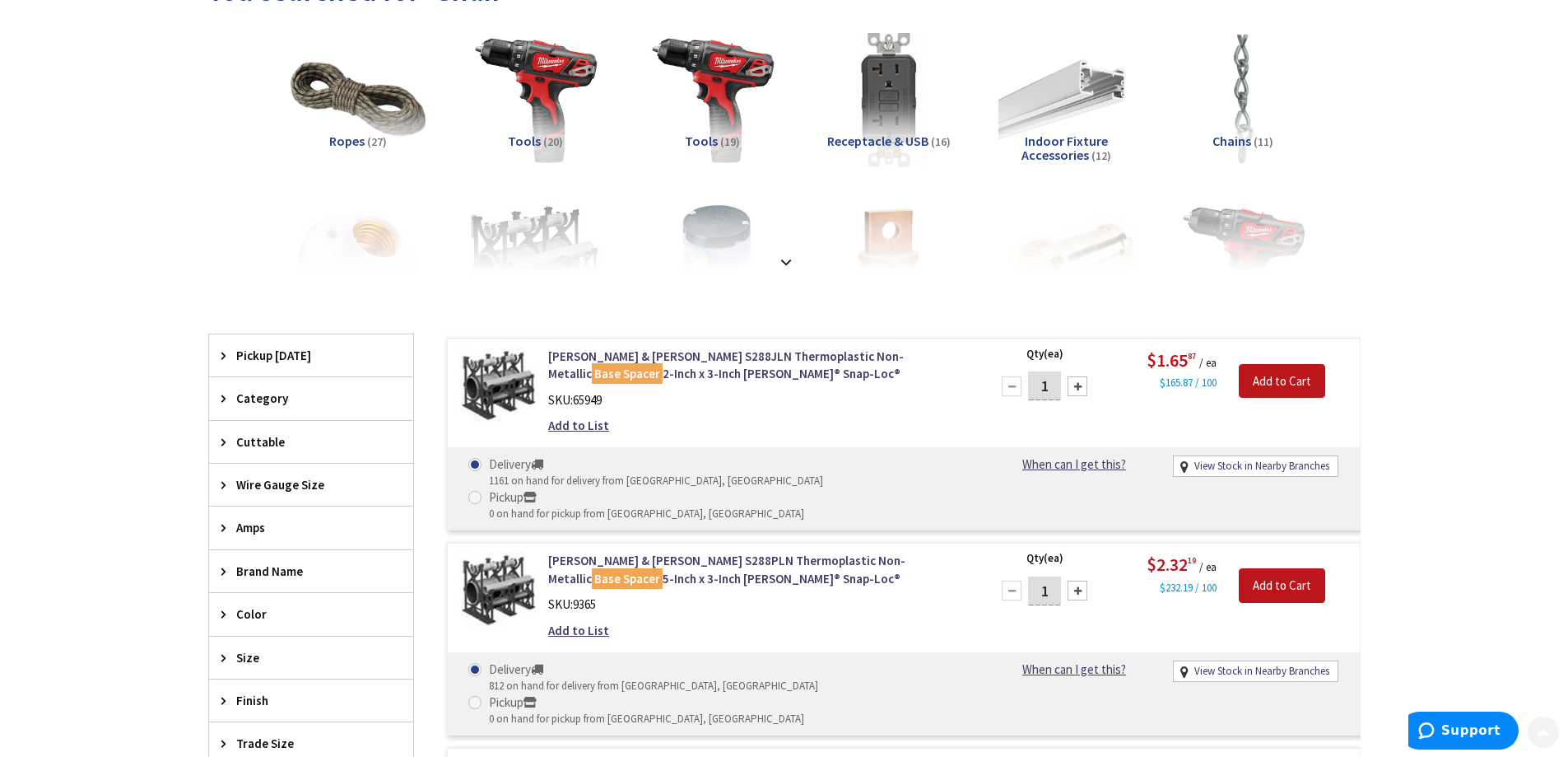
scroll to position [247, 0]
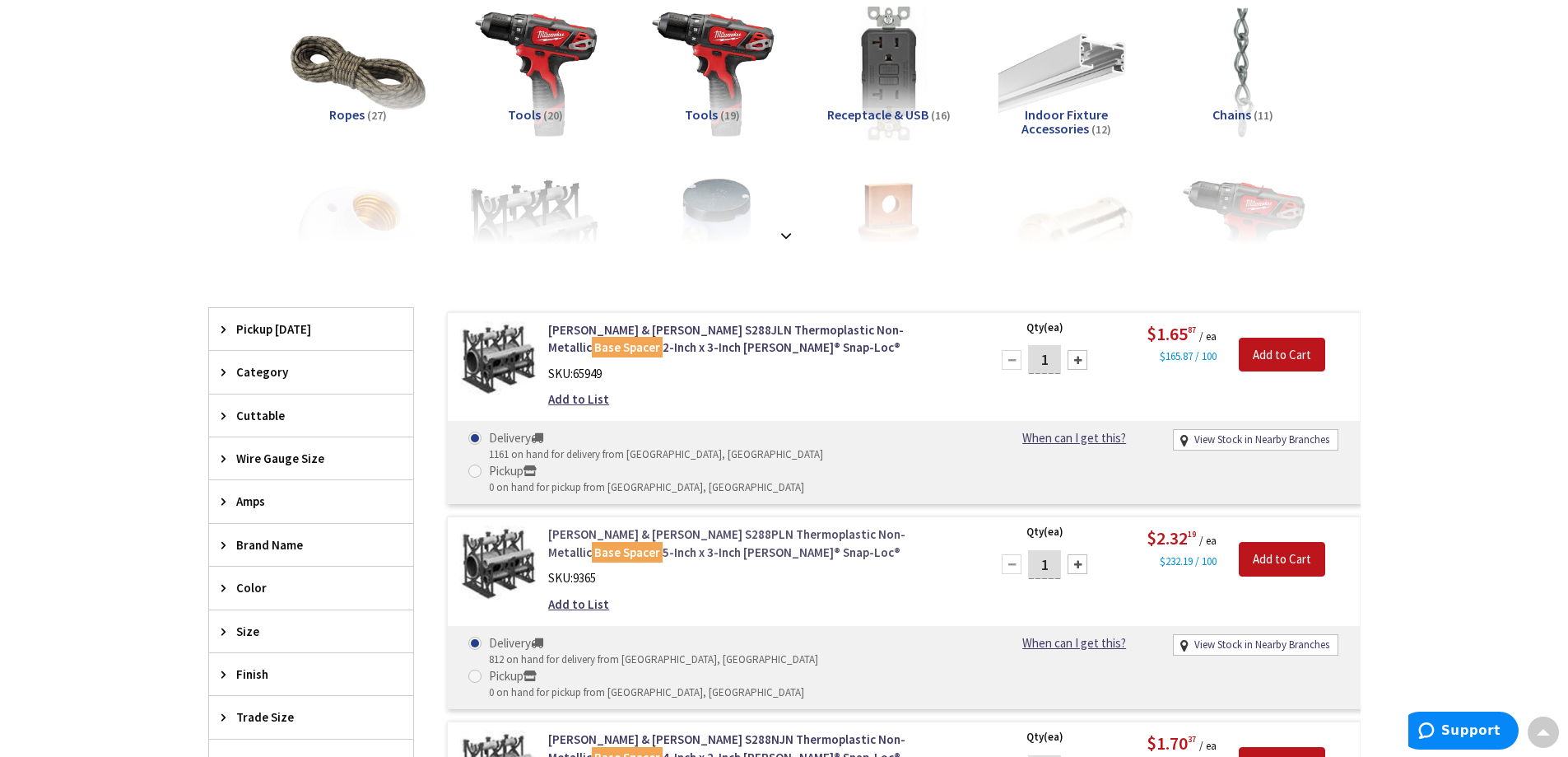
click at [738, 525] on link "Thomas & Betts S288PLN Thermoplastic Non-Metallic Base Spacer 5-Inch x 3-Inch C…" at bounding box center [757, 543] width 419 height 35
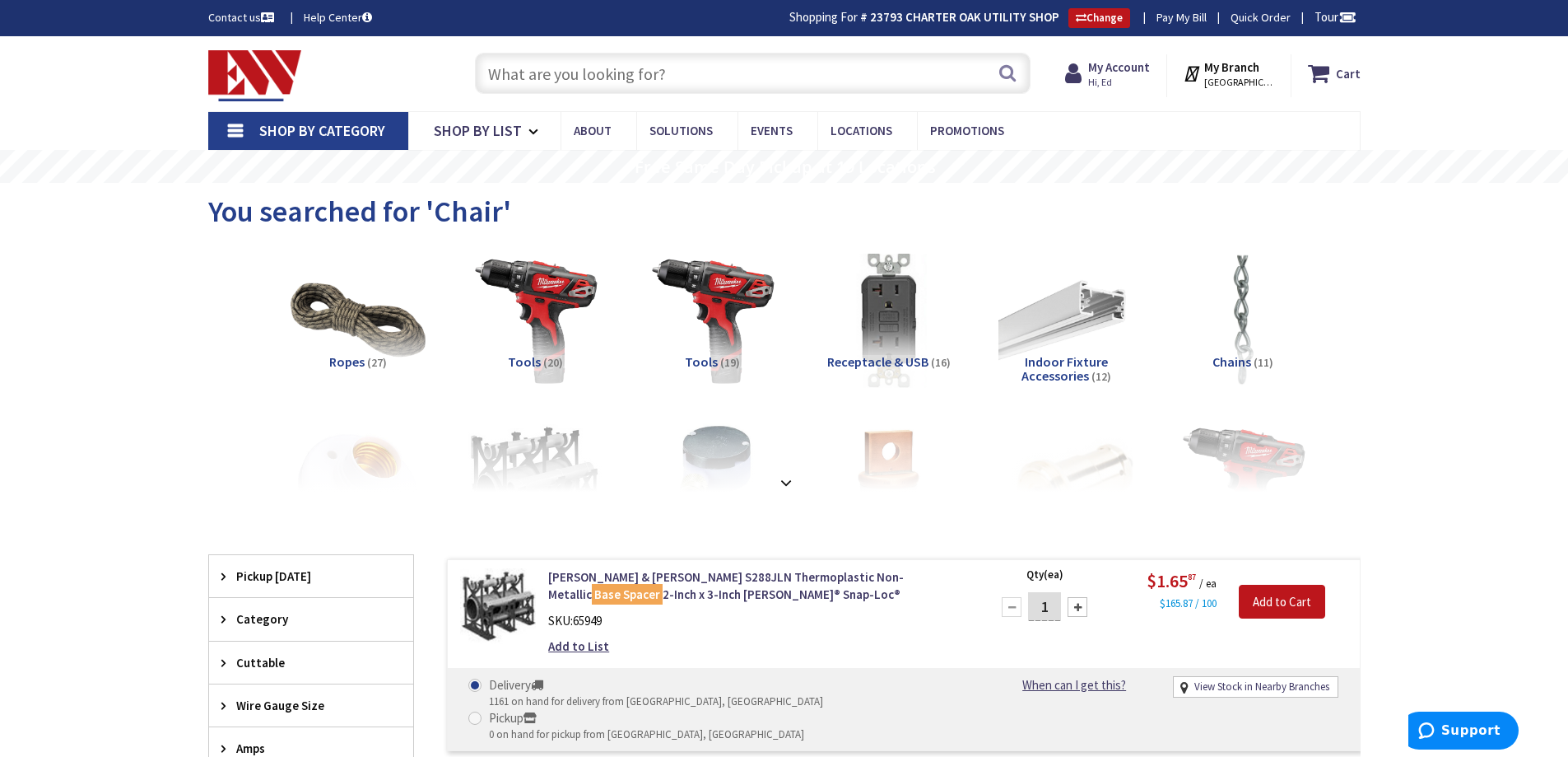
click at [562, 75] on input "text" at bounding box center [752, 73] width 555 height 41
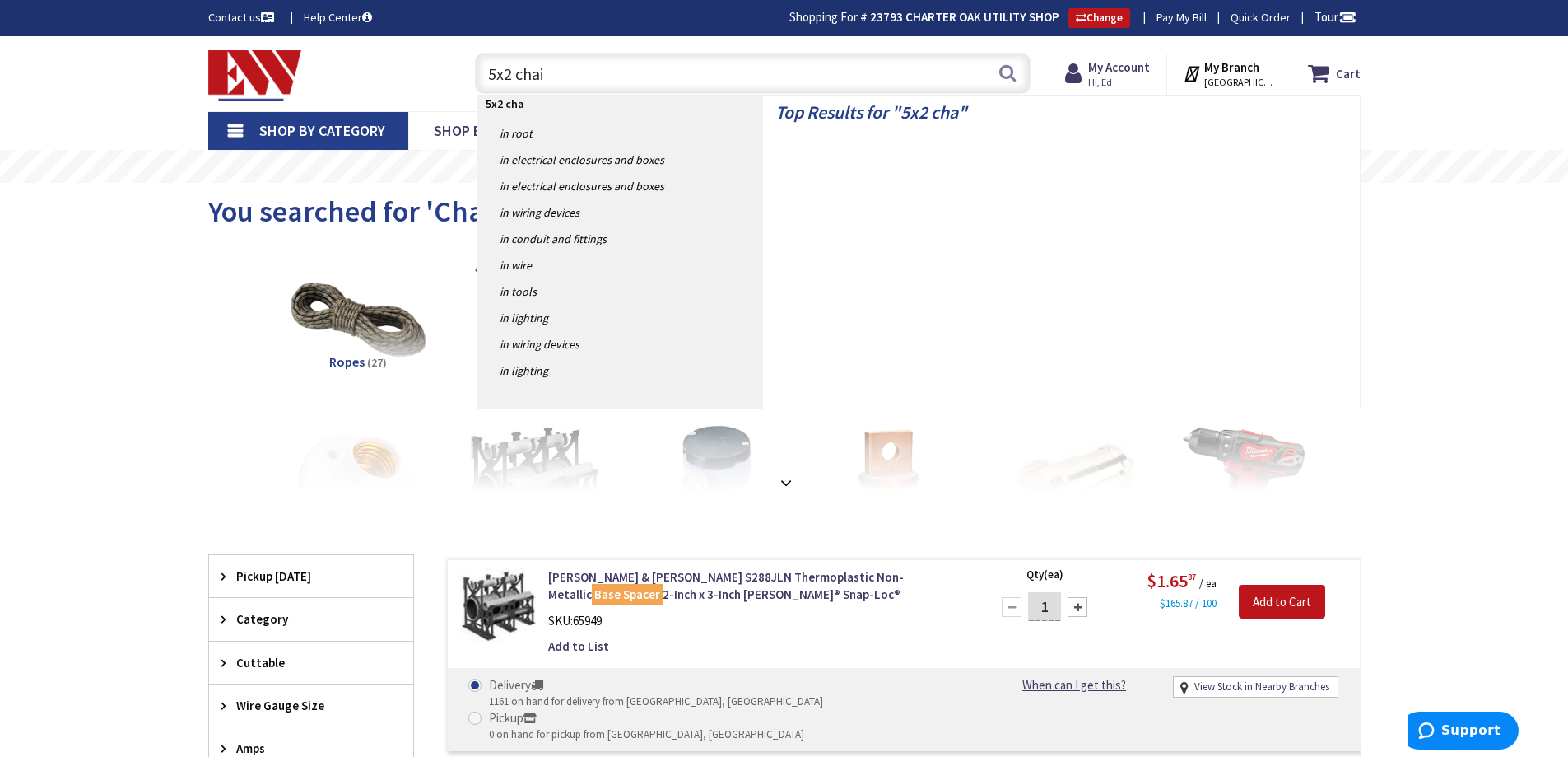
type input "5x2 chair"
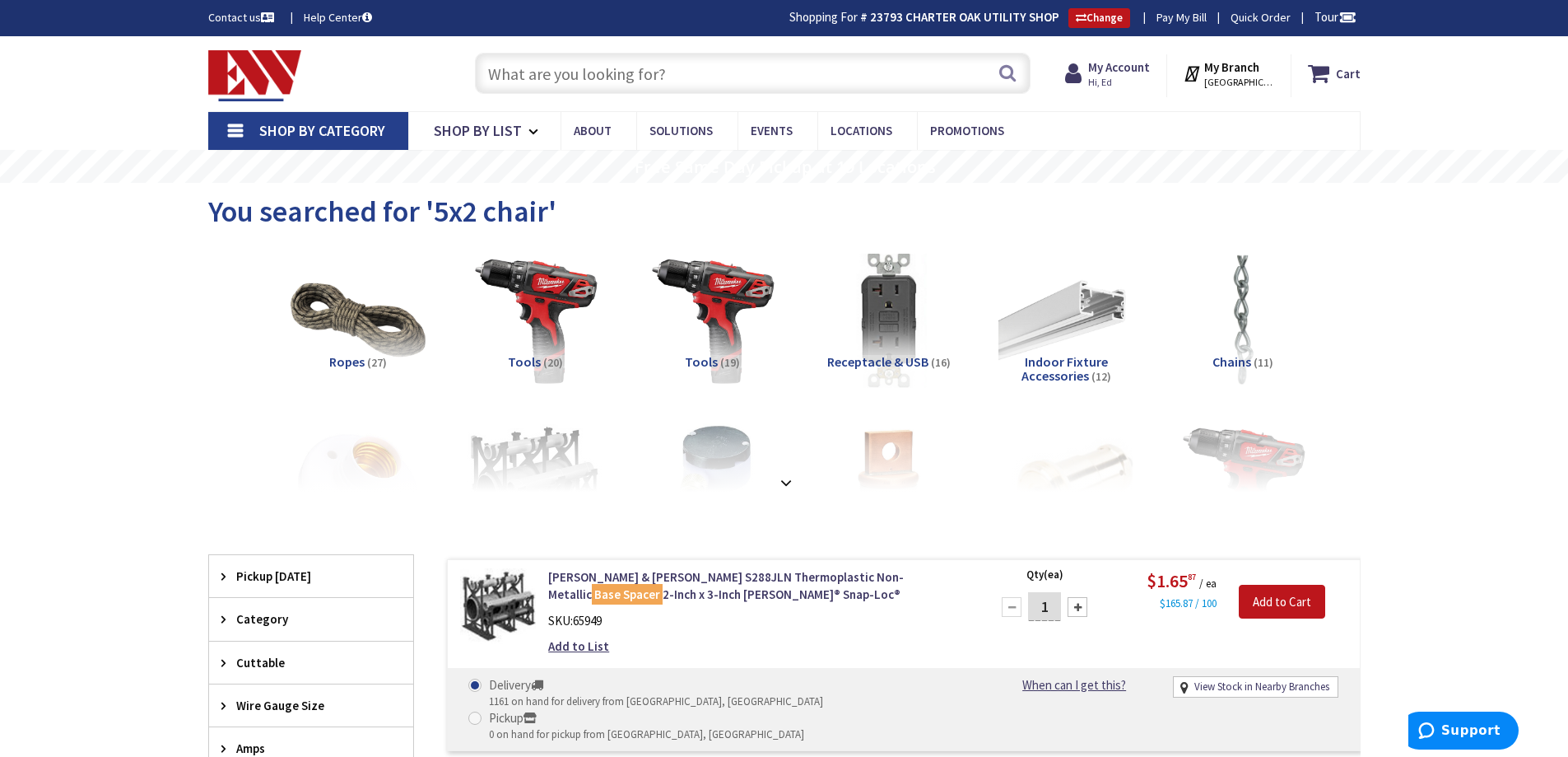
click at [600, 77] on input "text" at bounding box center [752, 73] width 555 height 41
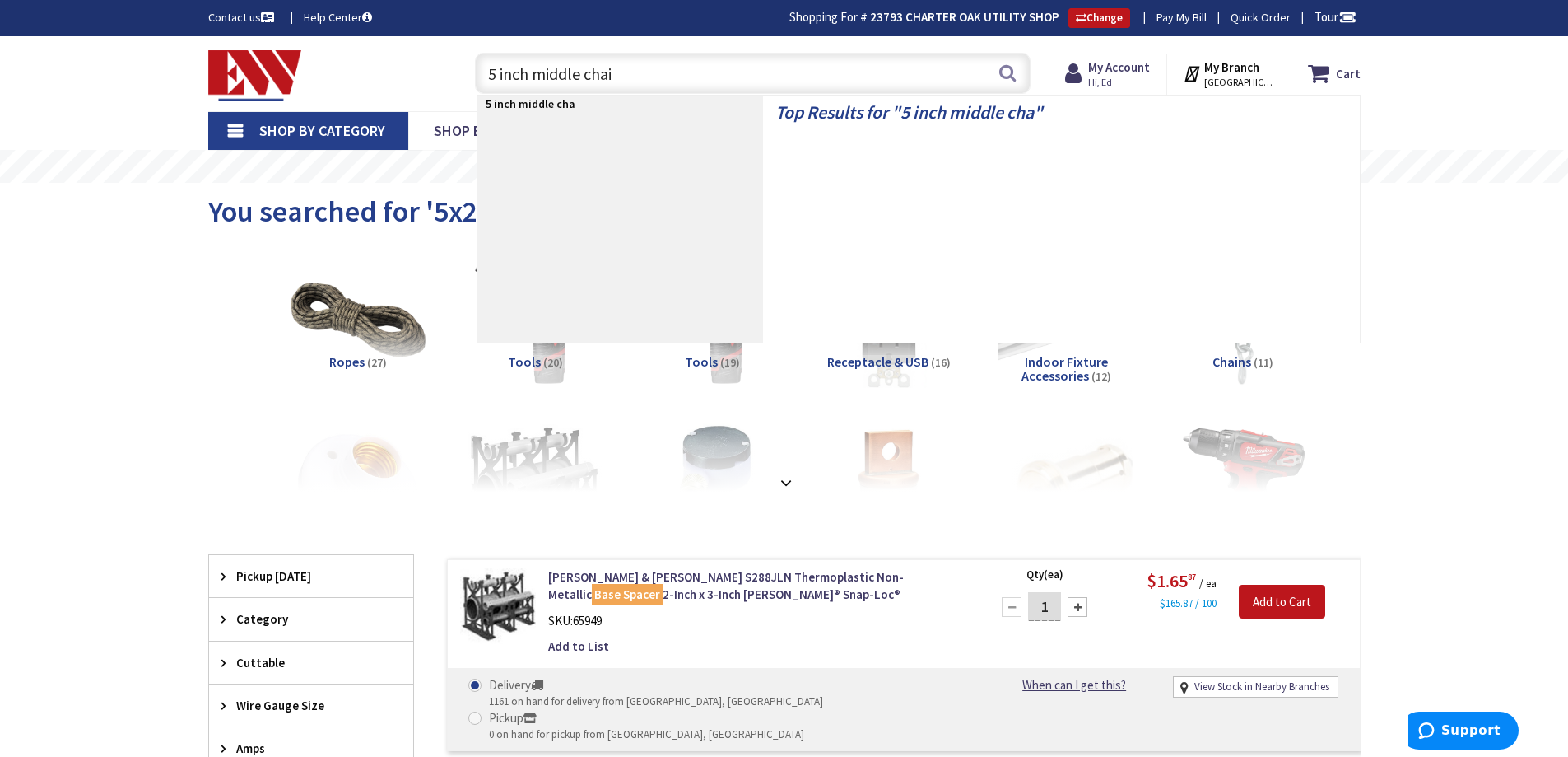
type input "5 inch middle chair"
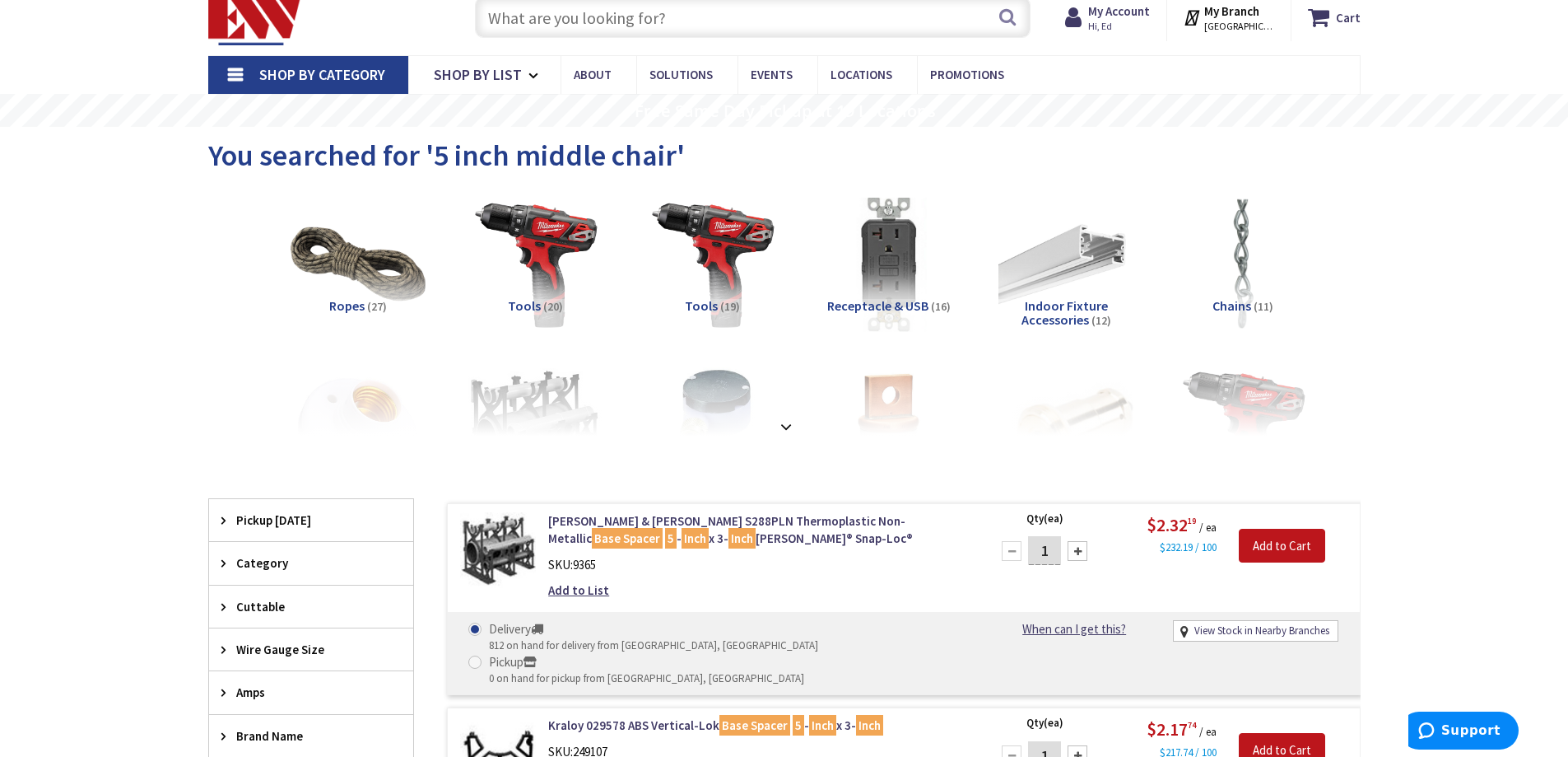
scroll to position [85, 0]
